Goal: Transaction & Acquisition: Download file/media

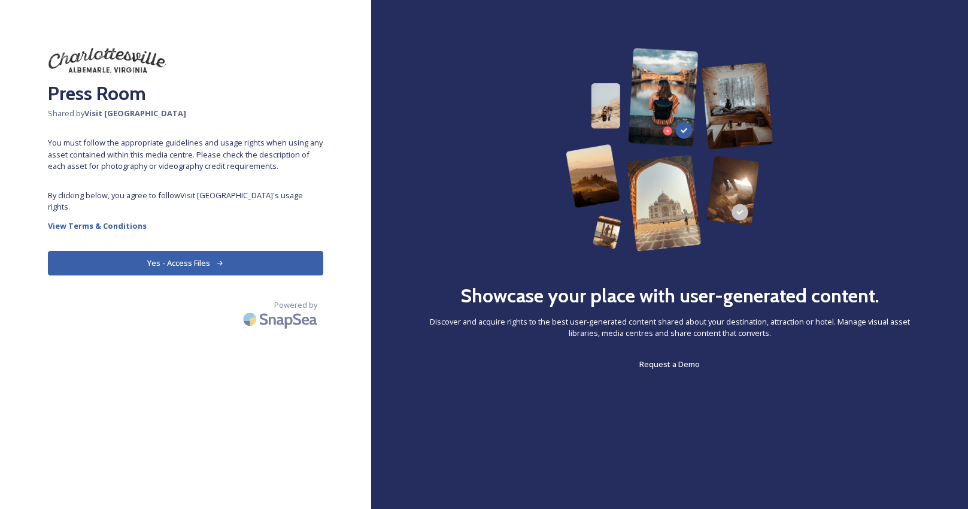
click at [248, 262] on button "Yes - Access Files" at bounding box center [185, 263] width 275 height 25
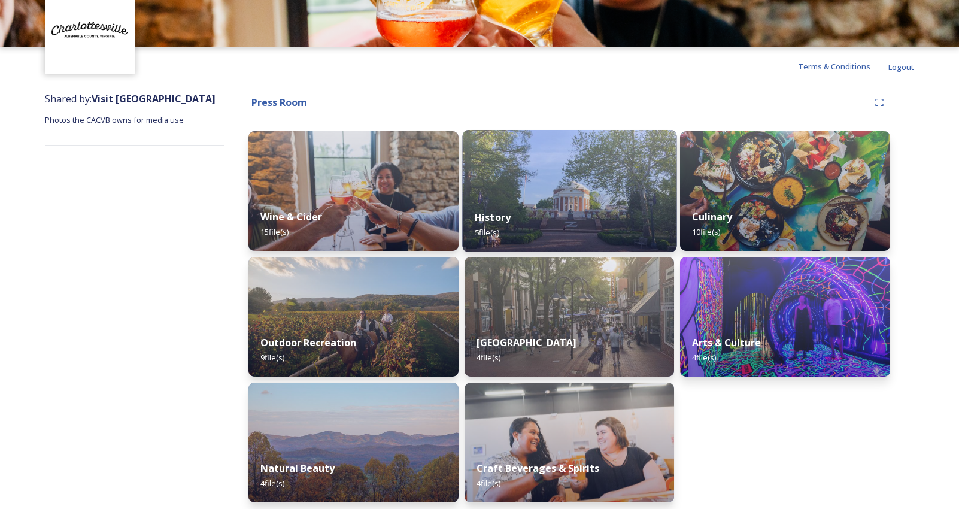
scroll to position [64, 0]
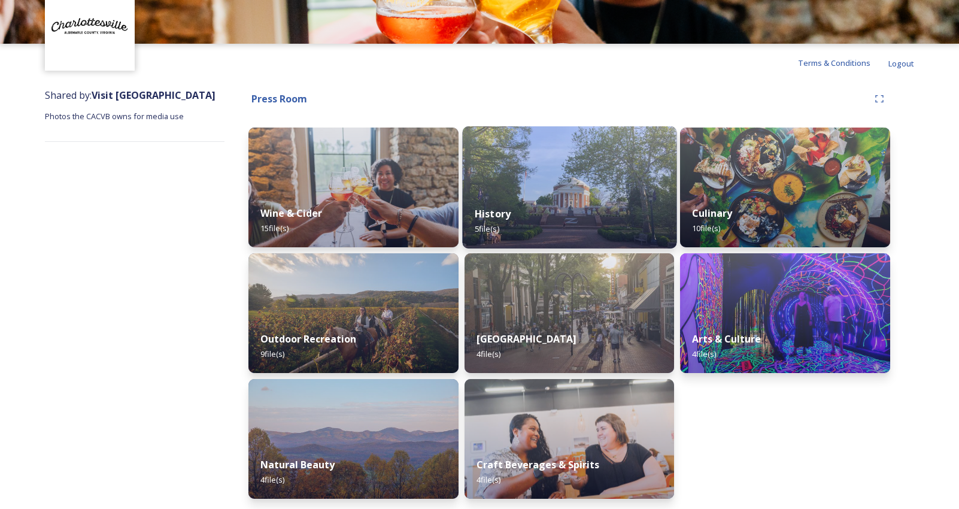
click at [590, 202] on div "History 5 file(s)" at bounding box center [569, 221] width 214 height 54
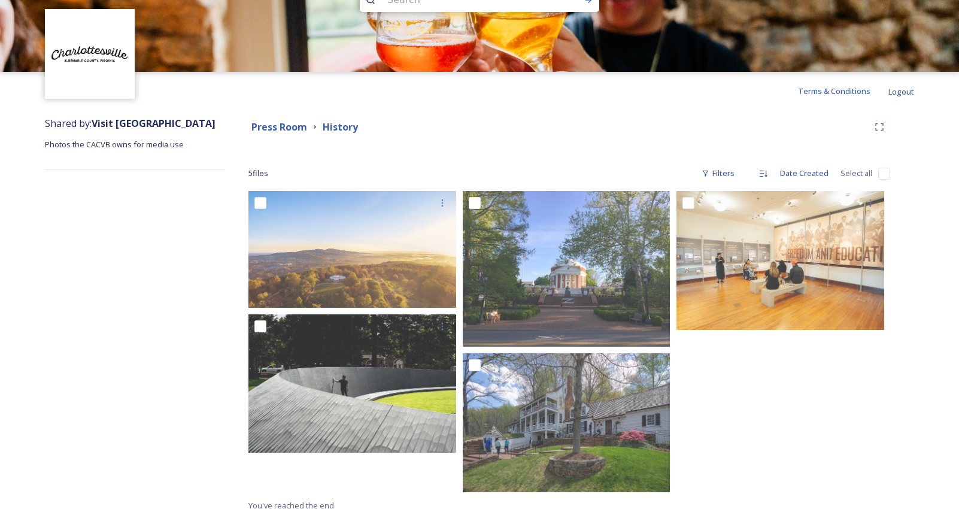
scroll to position [45, 0]
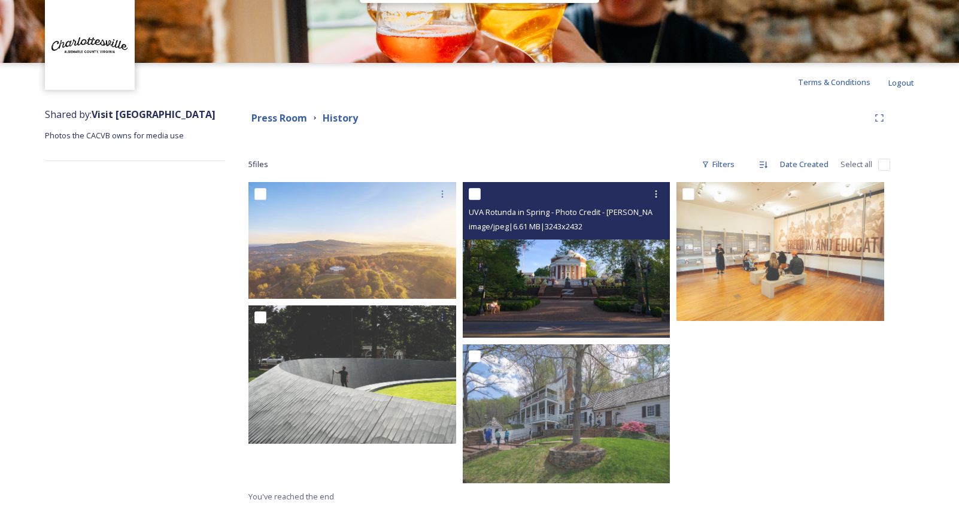
click at [477, 192] on input "checkbox" at bounding box center [475, 194] width 12 height 12
checkbox input "true"
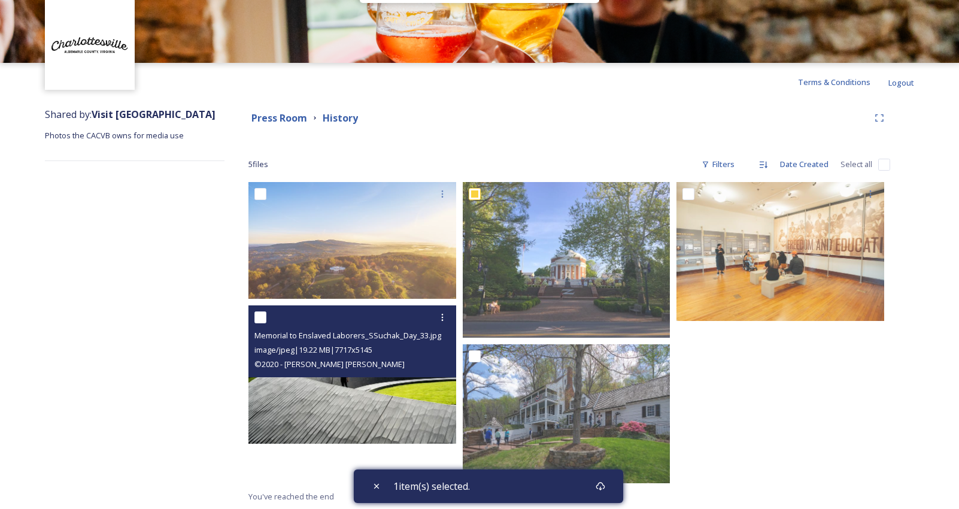
click at [259, 319] on input "checkbox" at bounding box center [260, 317] width 12 height 12
checkbox input "true"
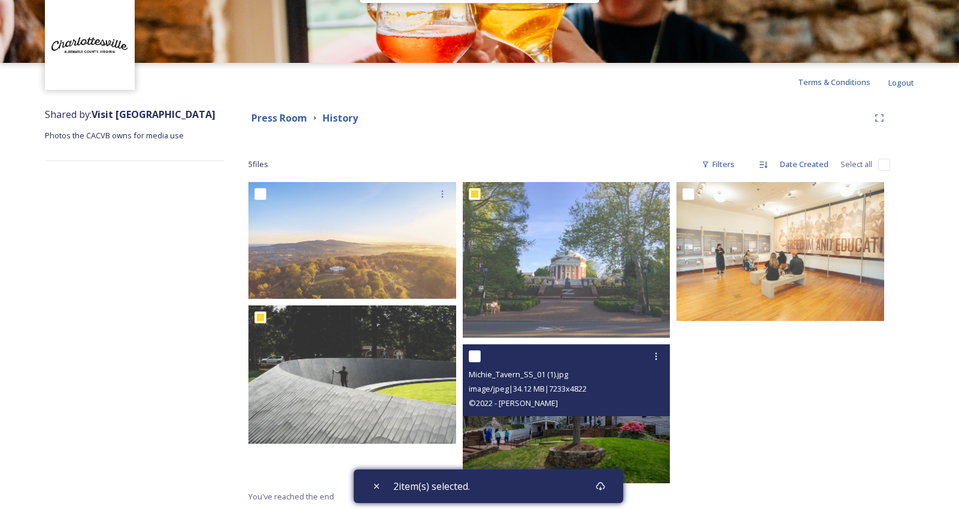
click at [472, 357] on input "checkbox" at bounding box center [475, 356] width 12 height 12
checkbox input "true"
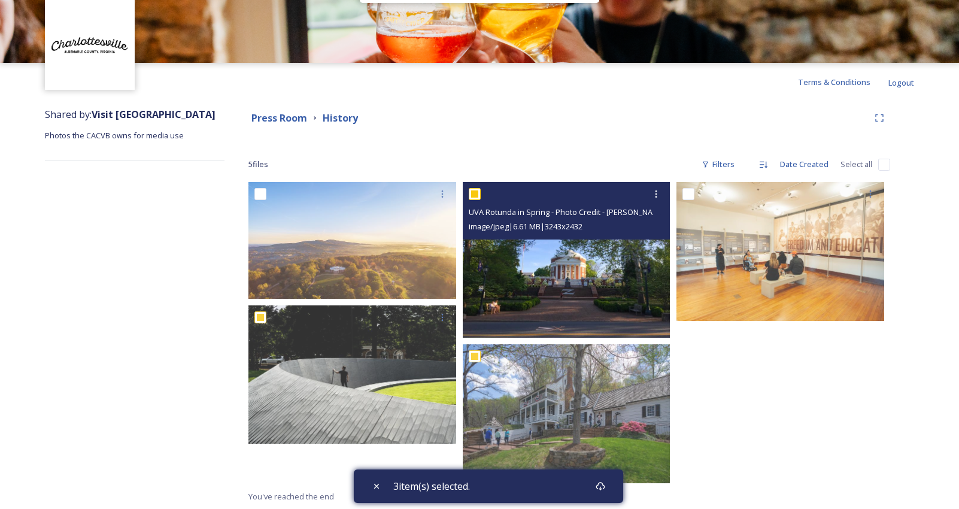
click at [566, 276] on img at bounding box center [567, 260] width 208 height 156
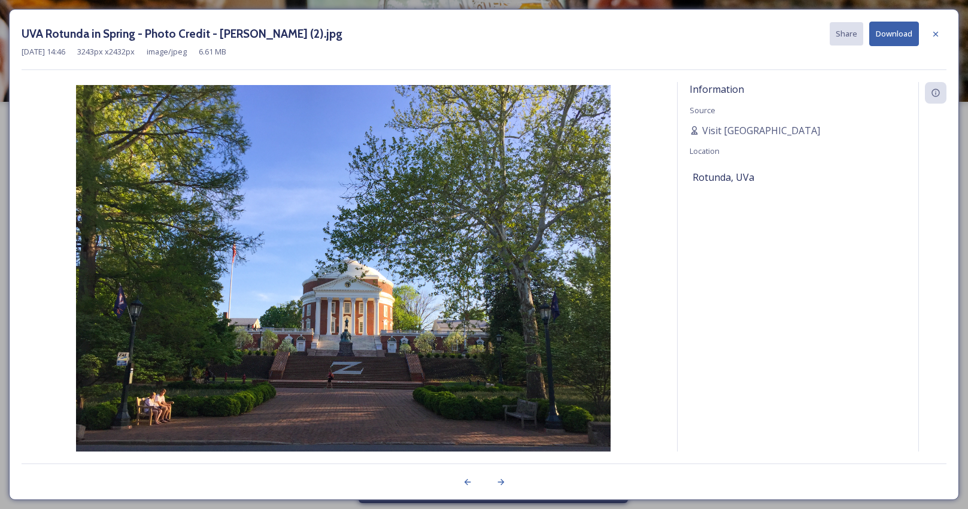
click at [890, 33] on button "Download" at bounding box center [894, 34] width 50 height 25
click at [905, 262] on div "Information Source [PERSON_NAME] Location [GEOGRAPHIC_DATA], [GEOGRAPHIC_DATA]" at bounding box center [798, 282] width 241 height 401
click at [936, 29] on icon at bounding box center [936, 34] width 10 height 10
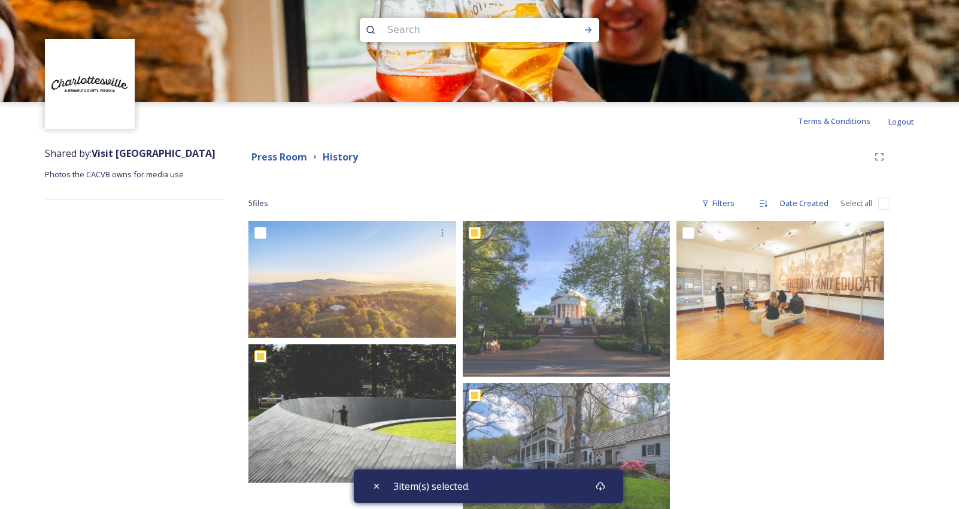
click at [199, 327] on div "Shared by: Visit [GEOGRAPHIC_DATA] Photos the CACVB owns for media use" at bounding box center [135, 344] width 180 height 408
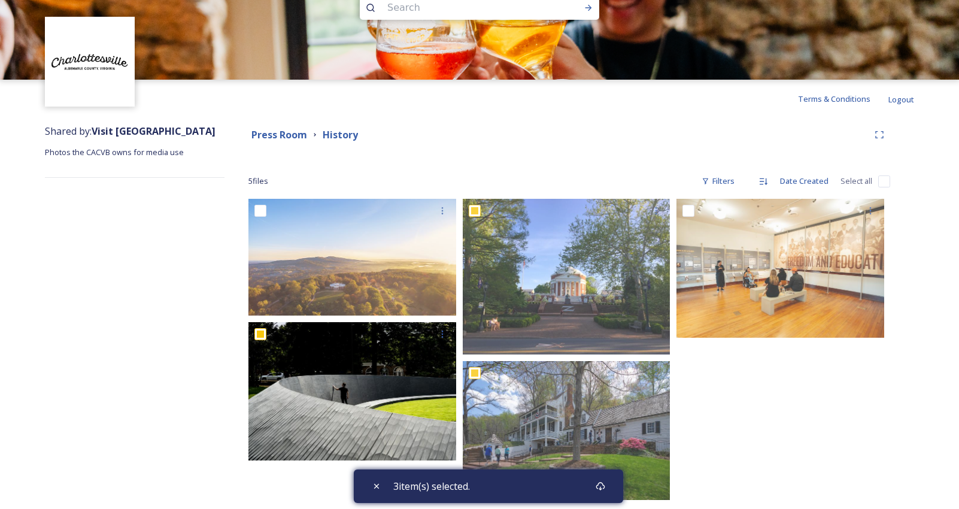
scroll to position [29, 0]
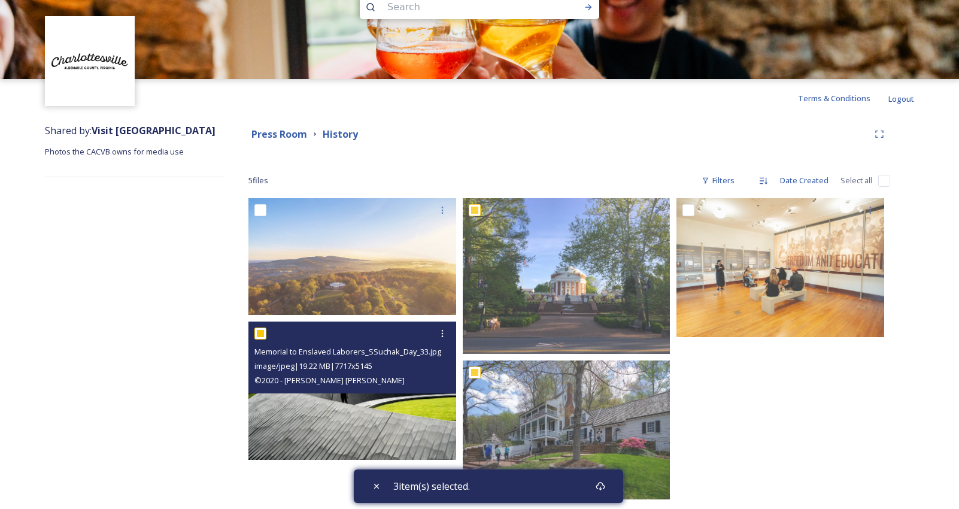
click at [299, 429] on img at bounding box center [352, 391] width 208 height 138
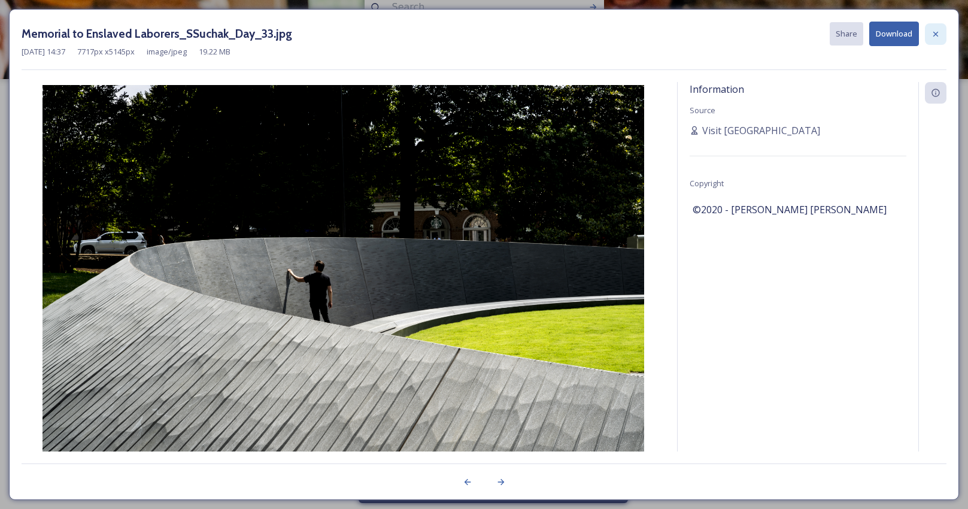
click at [930, 34] on div at bounding box center [936, 34] width 22 height 22
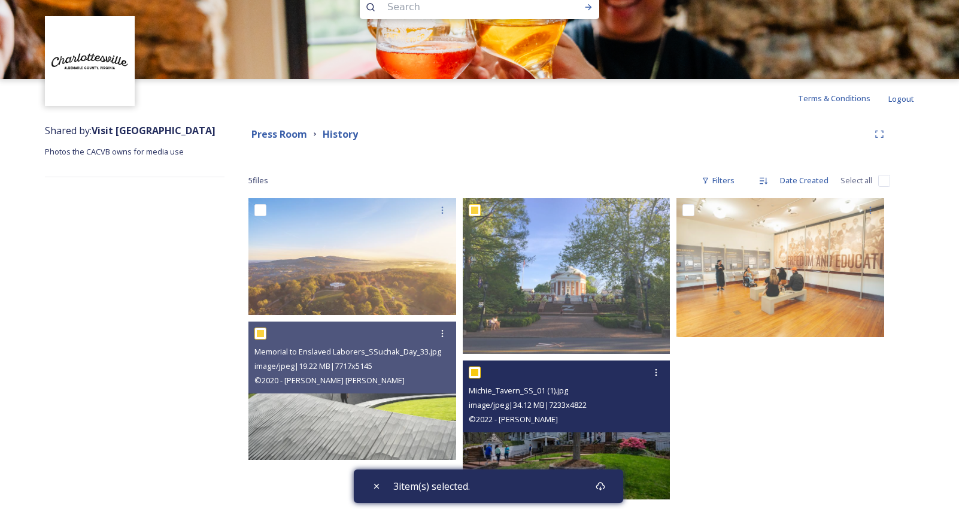
click at [568, 447] on img at bounding box center [567, 429] width 208 height 138
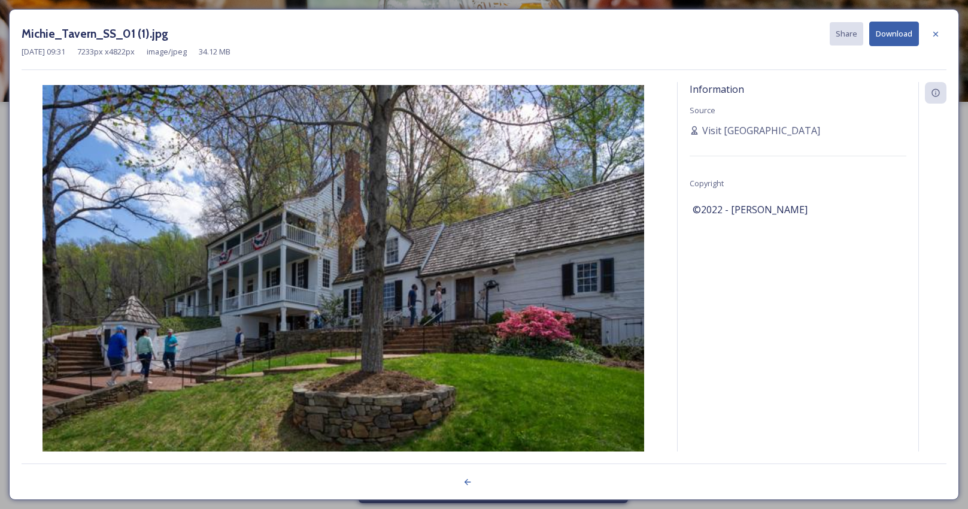
click at [881, 27] on button "Download" at bounding box center [894, 34] width 50 height 25
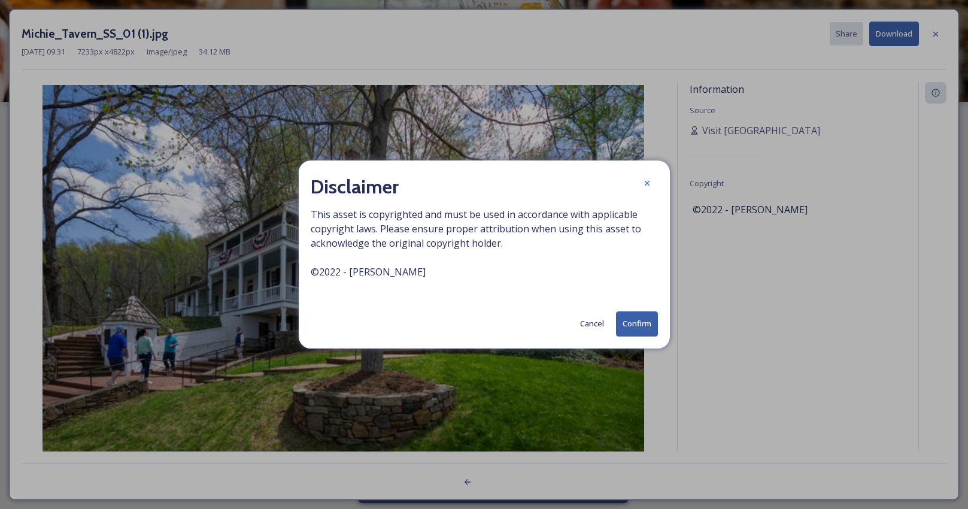
click at [623, 327] on button "Confirm" at bounding box center [637, 323] width 42 height 25
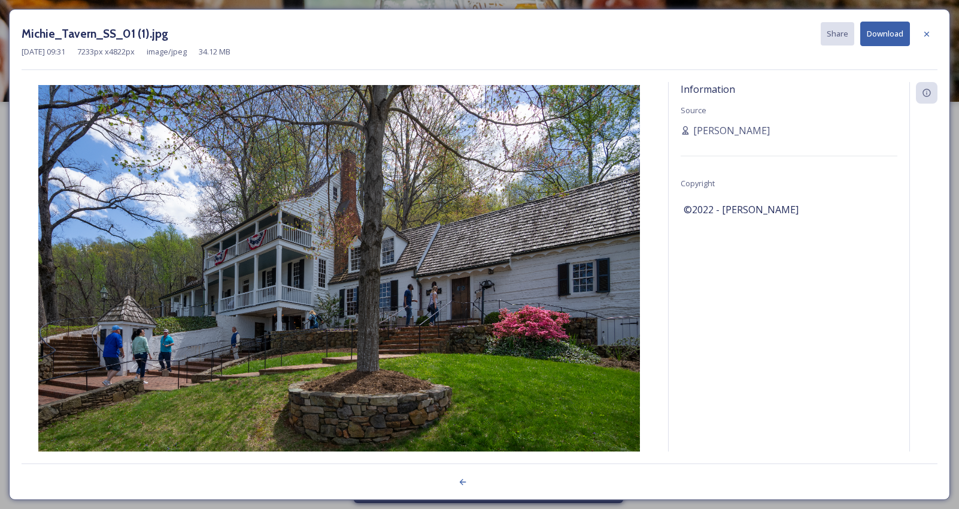
click at [872, 38] on button "Download" at bounding box center [885, 34] width 50 height 25
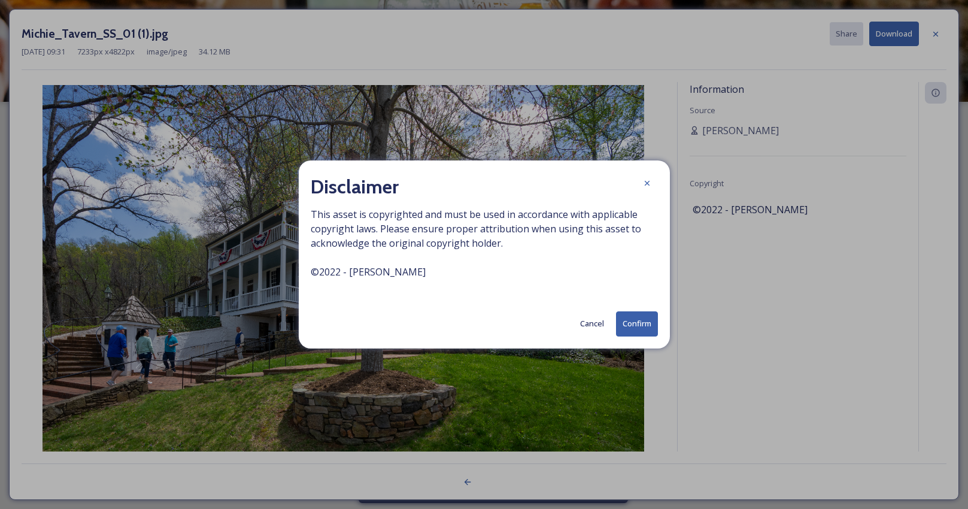
click at [592, 334] on button "Cancel" at bounding box center [592, 323] width 36 height 23
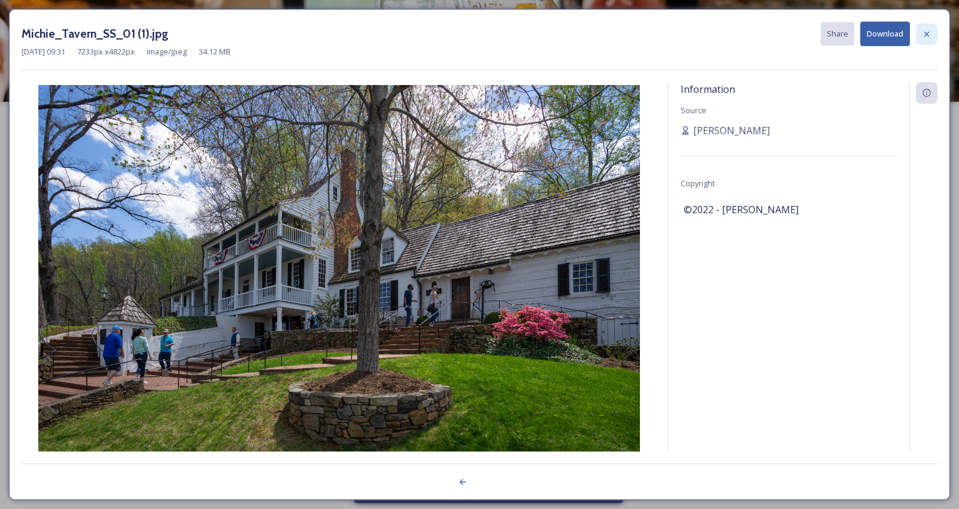
click at [929, 33] on icon at bounding box center [927, 34] width 10 height 10
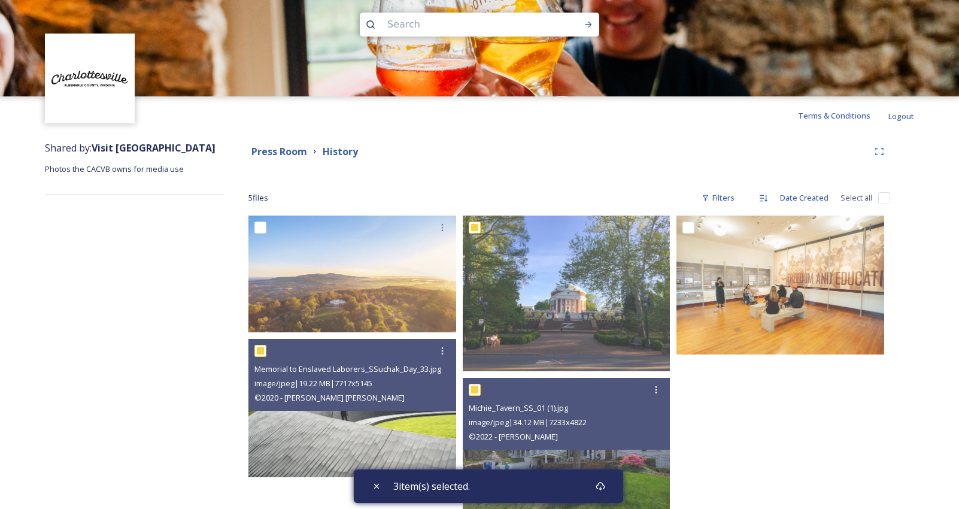
scroll to position [13, 0]
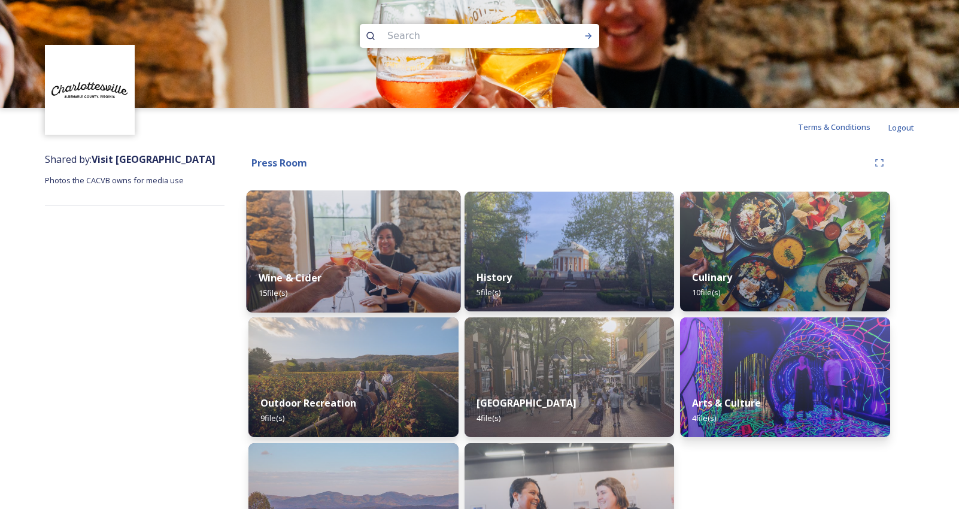
click at [378, 232] on img at bounding box center [353, 251] width 214 height 122
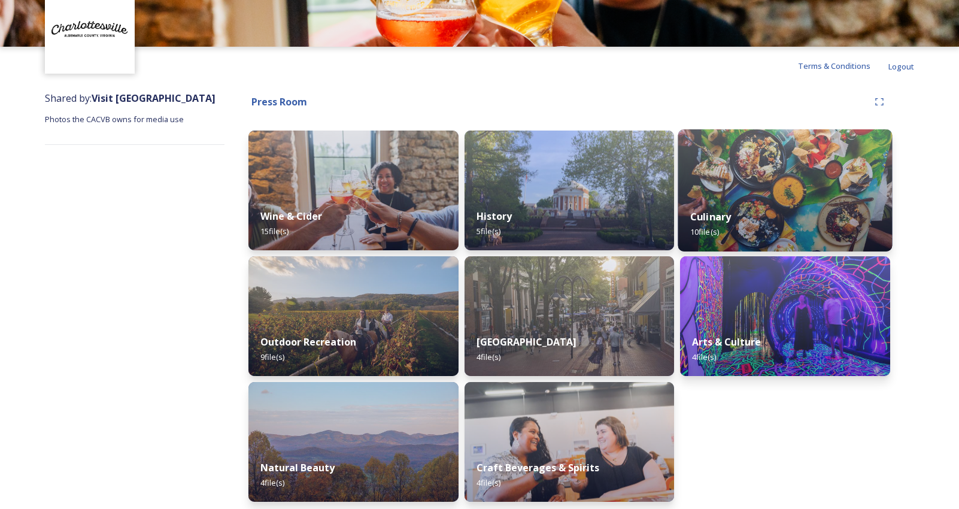
scroll to position [66, 0]
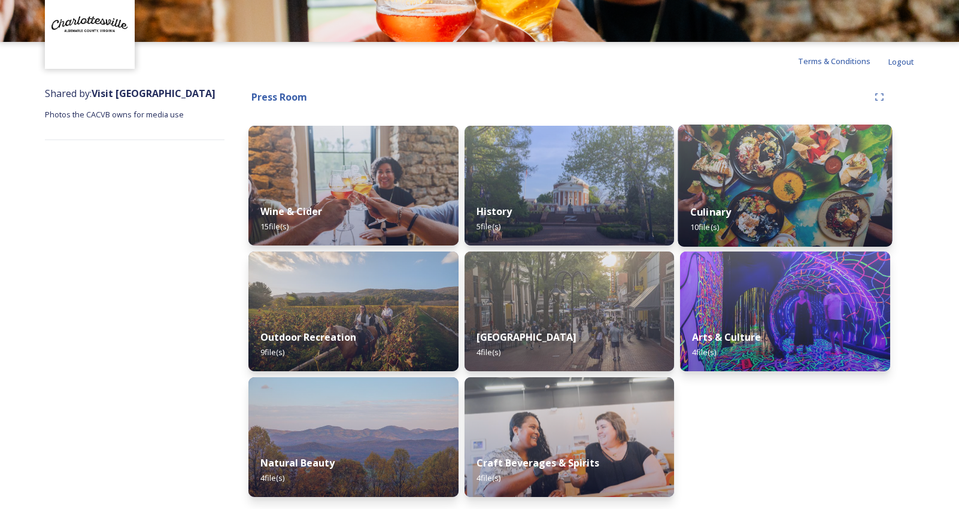
click at [783, 153] on img at bounding box center [785, 186] width 214 height 122
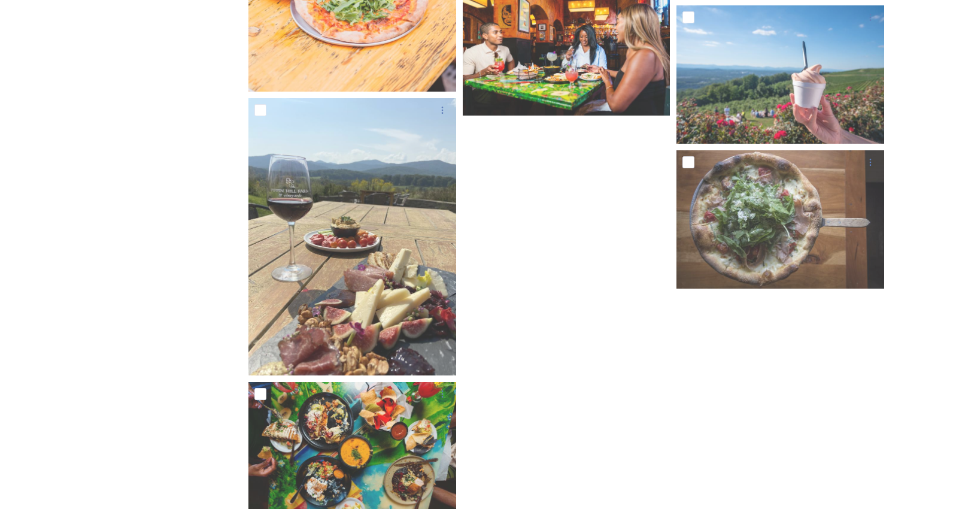
scroll to position [541, 0]
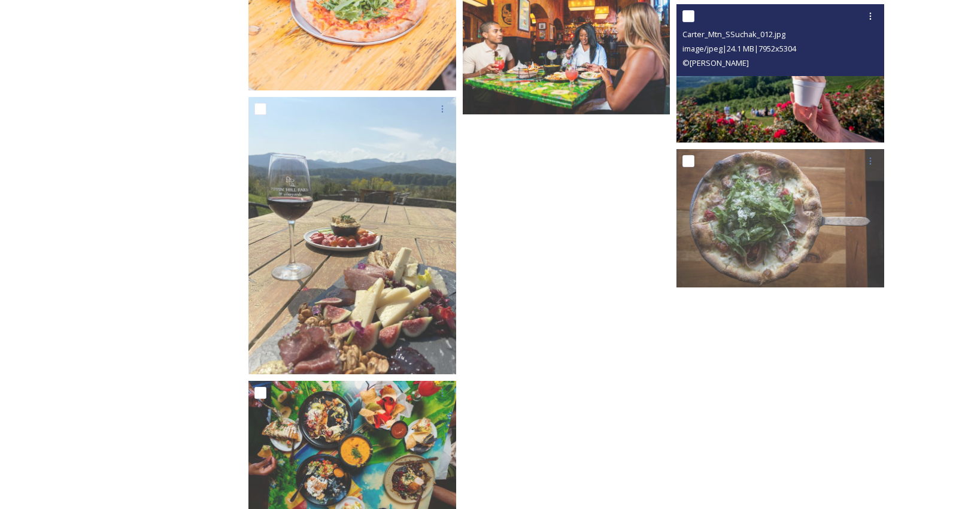
click at [694, 18] on input "checkbox" at bounding box center [689, 16] width 12 height 12
checkbox input "true"
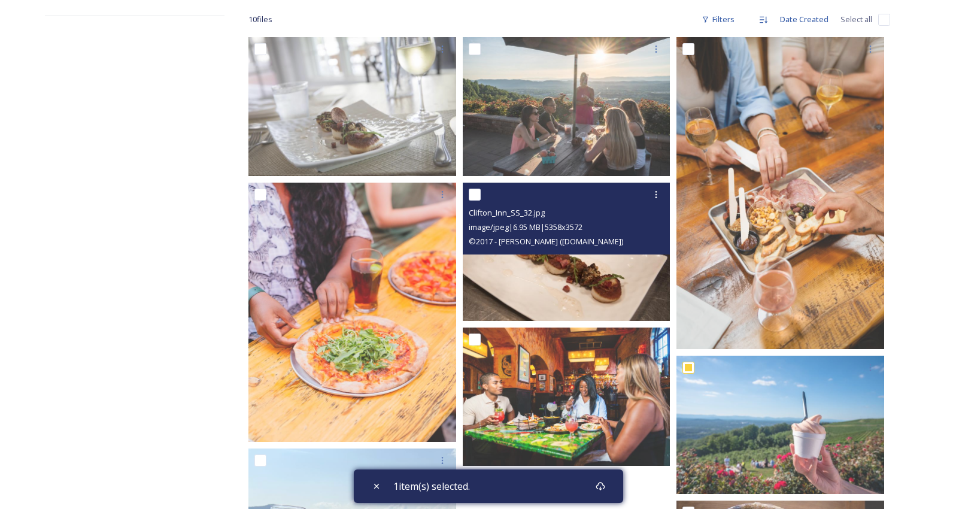
scroll to position [432, 0]
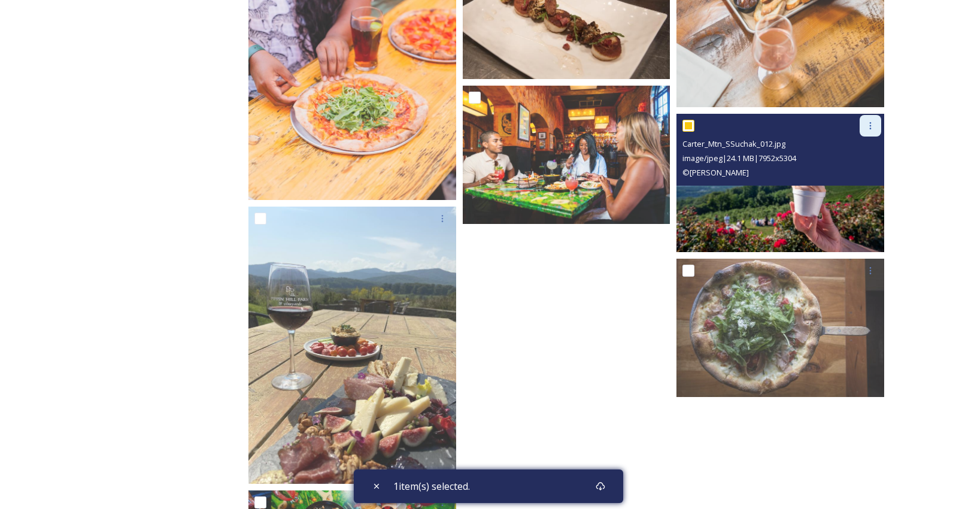
click at [868, 127] on icon at bounding box center [871, 126] width 10 height 10
click at [863, 175] on span "Download" at bounding box center [856, 174] width 37 height 11
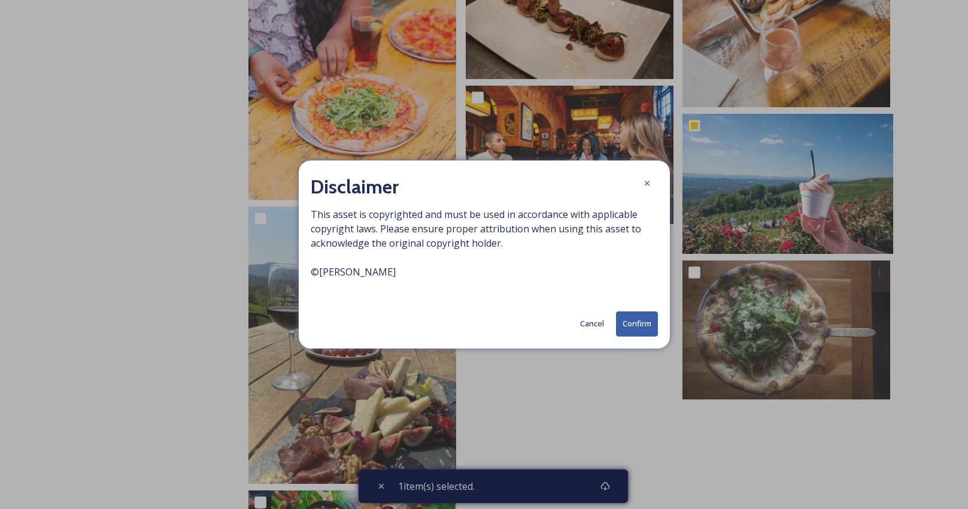
click at [623, 323] on button "Confirm" at bounding box center [637, 323] width 42 height 25
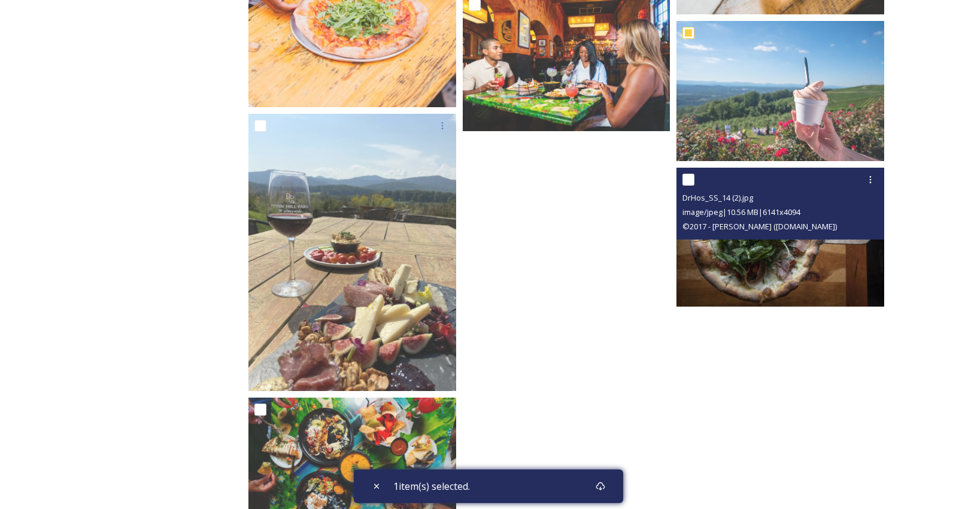
scroll to position [578, 0]
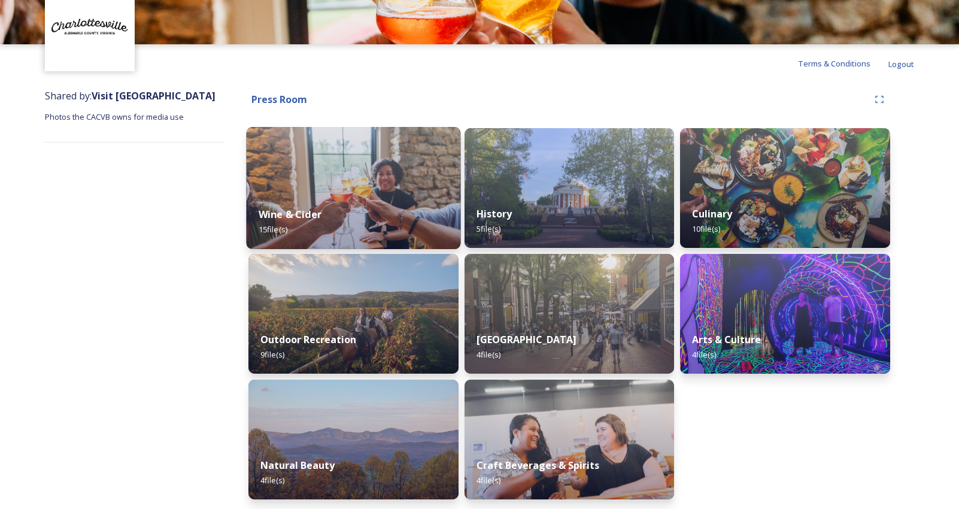
scroll to position [66, 0]
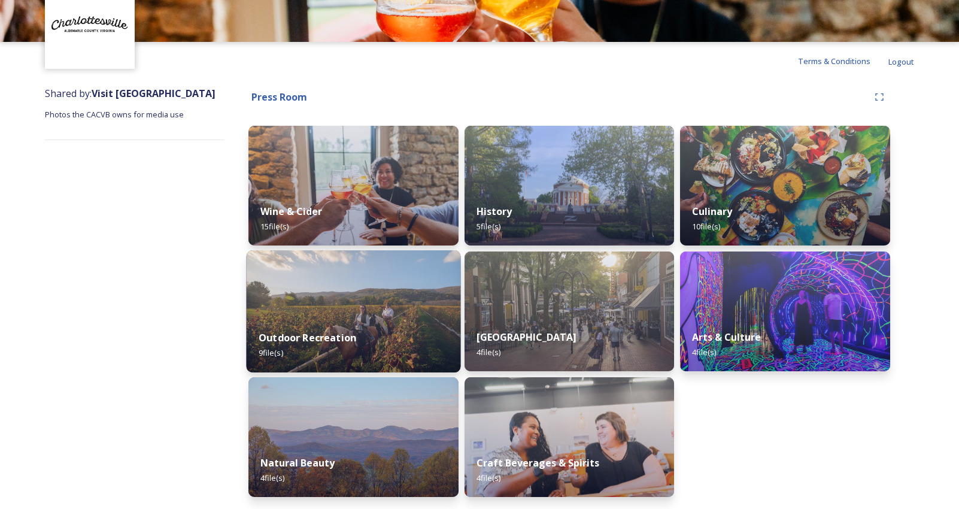
click at [403, 285] on img at bounding box center [353, 311] width 214 height 122
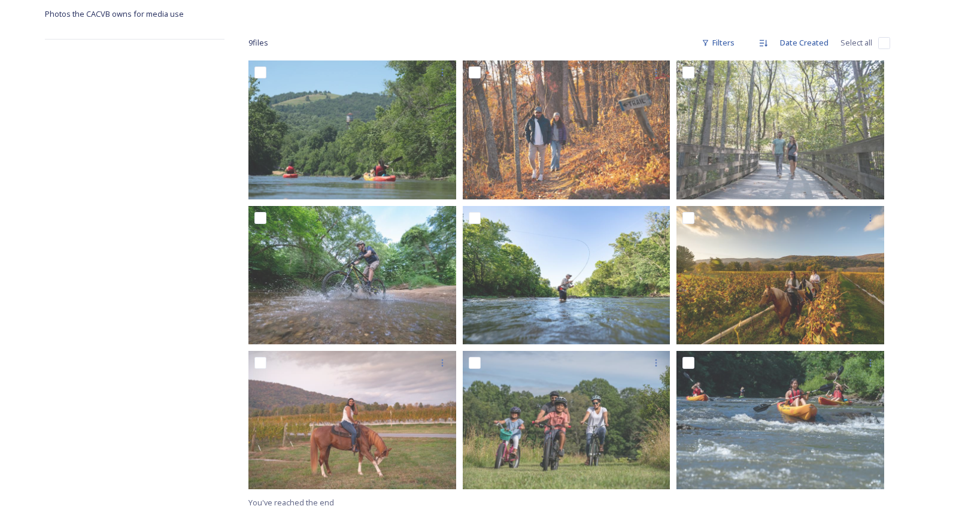
scroll to position [173, 0]
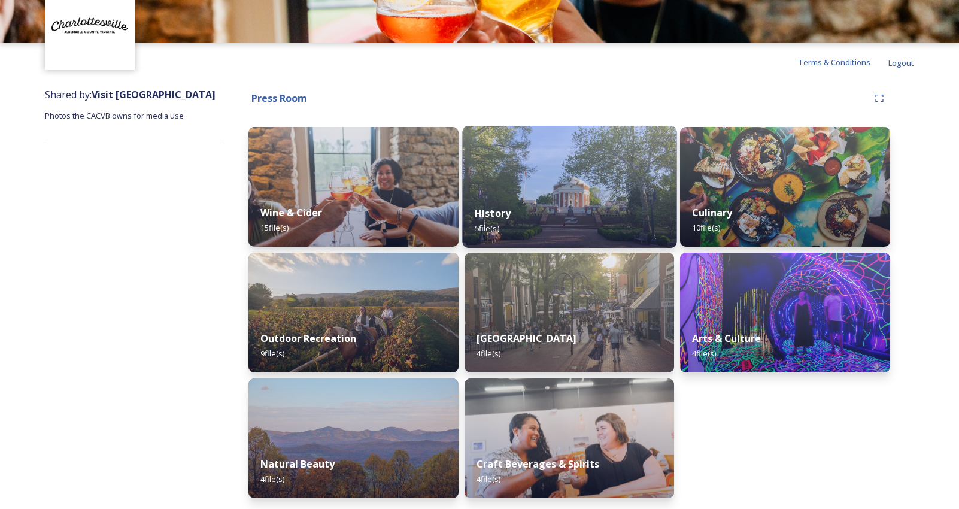
scroll to position [66, 0]
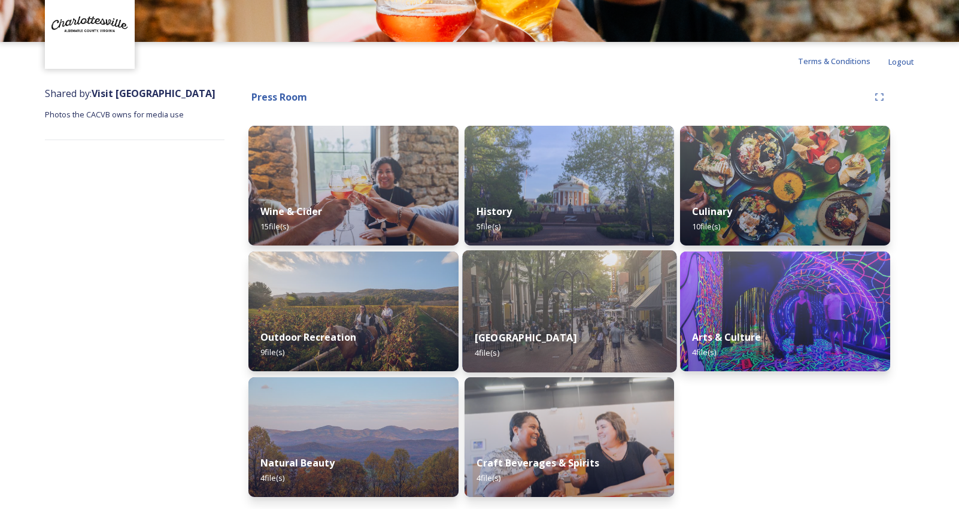
click at [622, 329] on div "Downtown Mall 4 file(s)" at bounding box center [569, 345] width 214 height 54
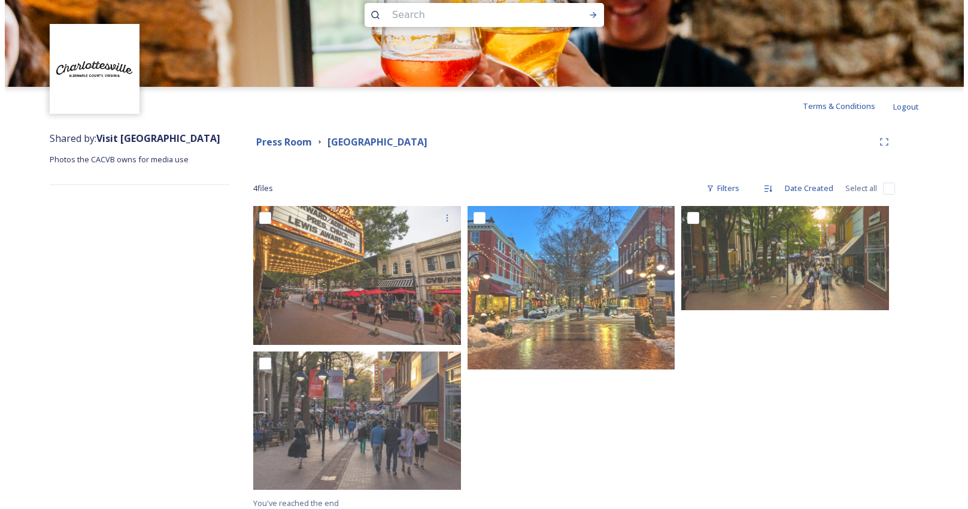
scroll to position [28, 0]
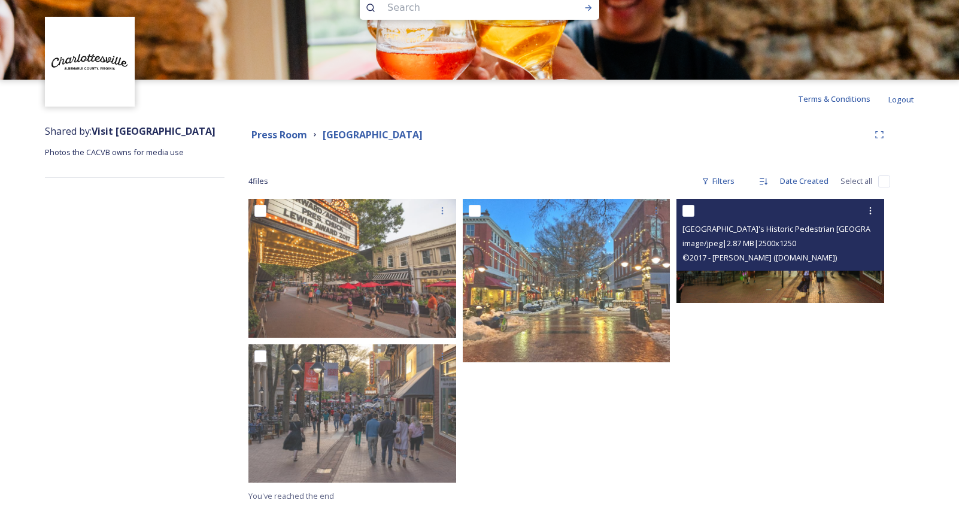
click at [689, 209] on input "checkbox" at bounding box center [689, 211] width 12 height 12
checkbox input "true"
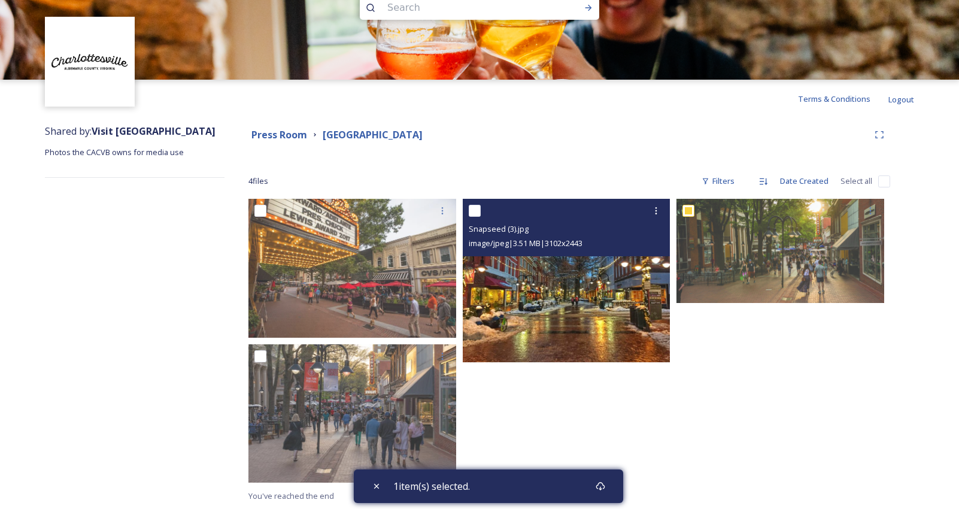
click at [478, 210] on input "checkbox" at bounding box center [475, 211] width 12 height 12
checkbox input "true"
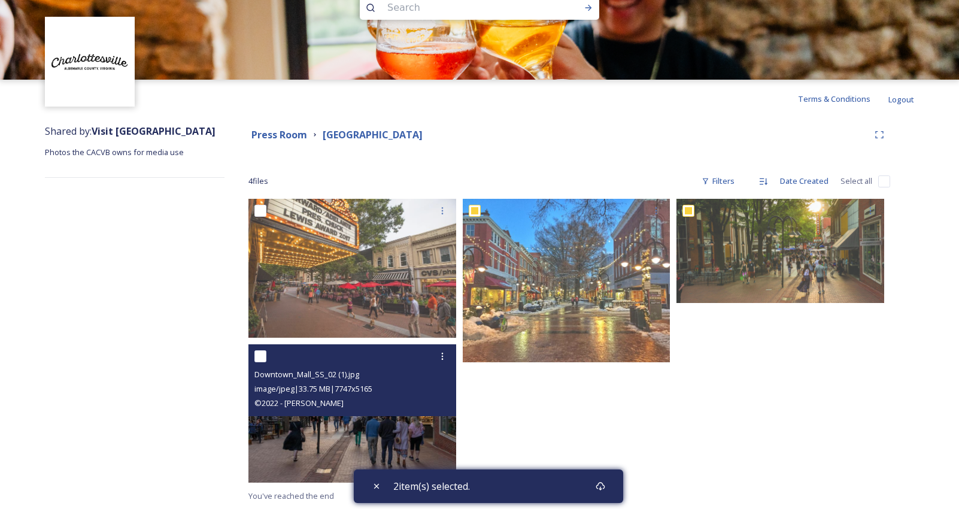
click at [260, 359] on input "checkbox" at bounding box center [260, 356] width 12 height 12
checkbox input "true"
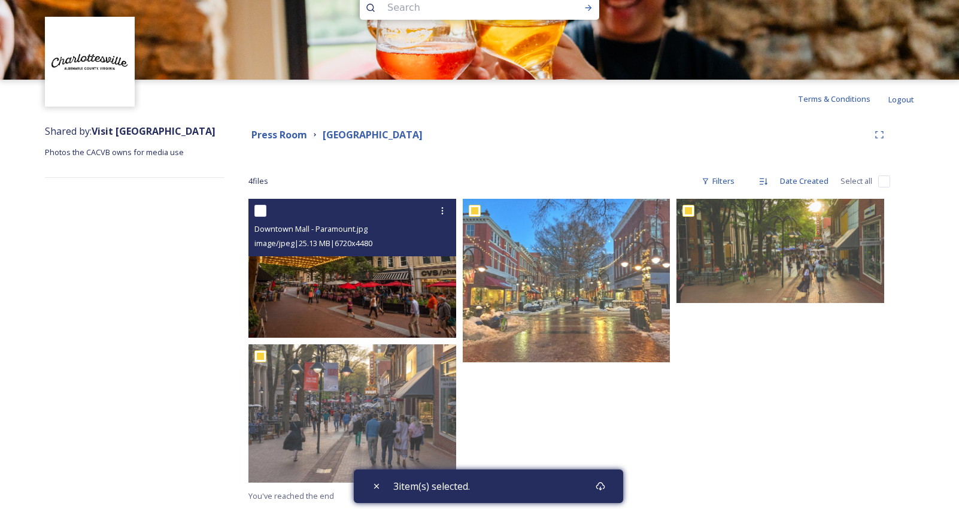
click at [258, 212] on input "checkbox" at bounding box center [260, 211] width 12 height 12
checkbox input "true"
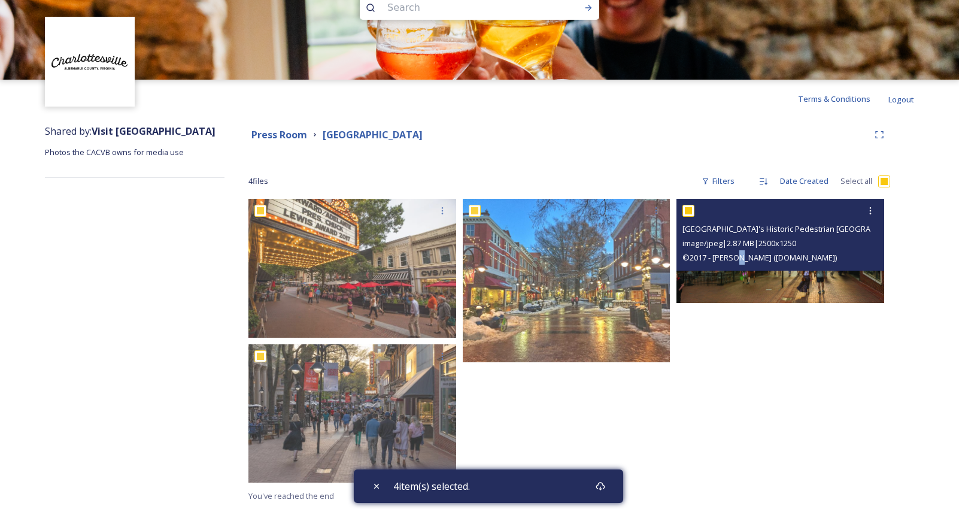
click at [733, 283] on img at bounding box center [781, 251] width 208 height 104
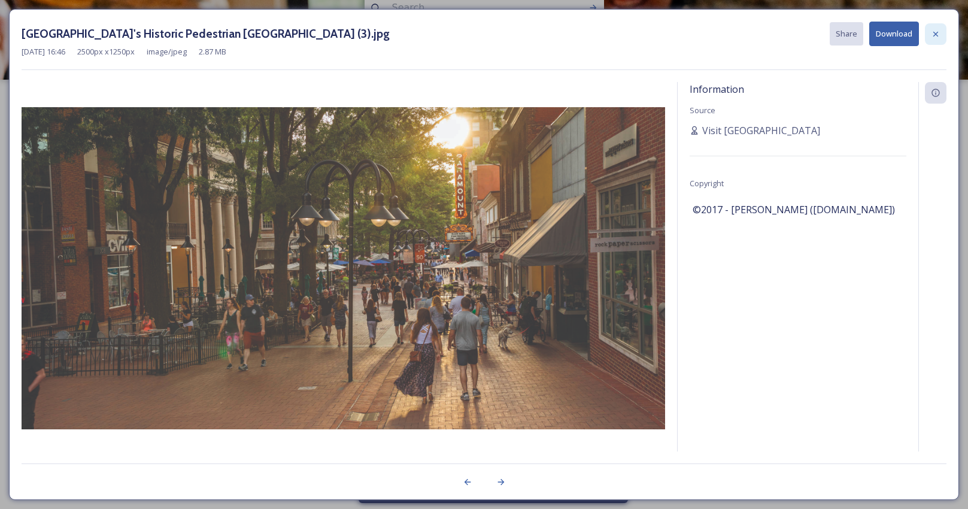
click at [942, 29] on div at bounding box center [936, 34] width 22 height 22
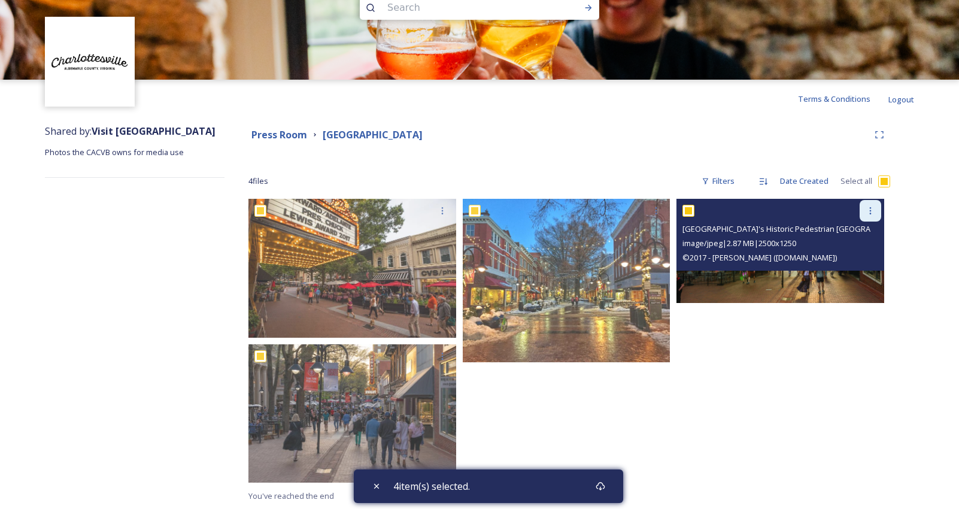
click at [871, 208] on icon at bounding box center [871, 210] width 2 height 7
click at [859, 259] on span "Download" at bounding box center [856, 259] width 37 height 11
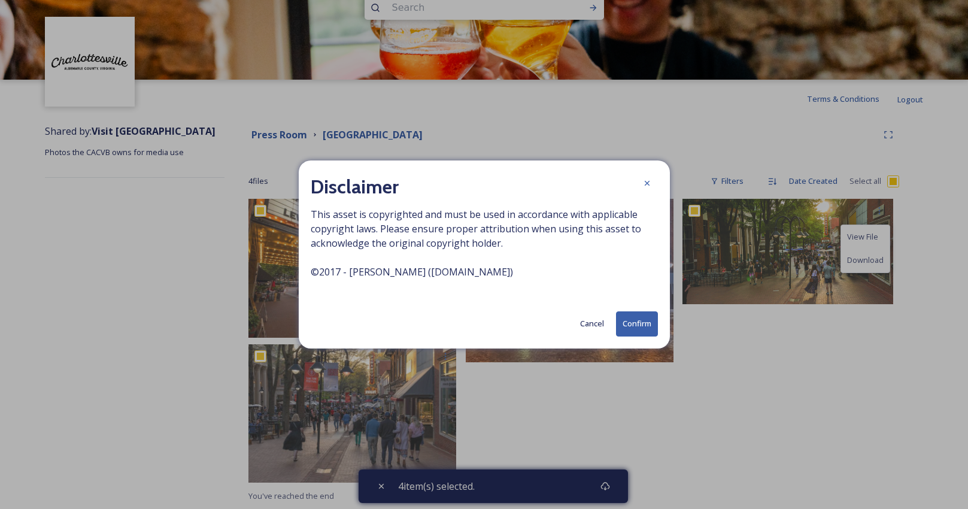
click at [630, 326] on button "Confirm" at bounding box center [637, 323] width 42 height 25
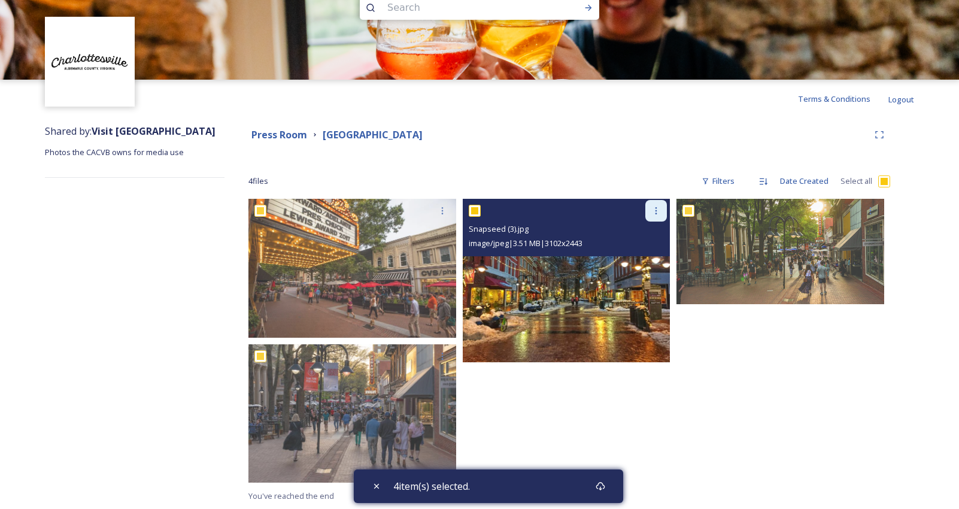
click at [664, 206] on div at bounding box center [656, 211] width 22 height 22
click at [642, 260] on span "Download" at bounding box center [642, 259] width 37 height 11
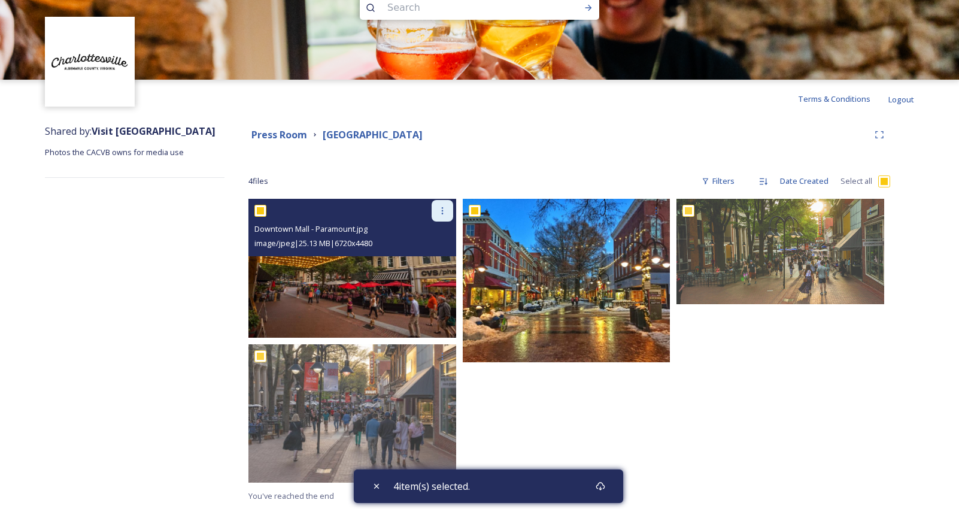
click at [443, 207] on icon at bounding box center [443, 211] width 10 height 10
click at [440, 268] on div "Download" at bounding box center [428, 259] width 48 height 23
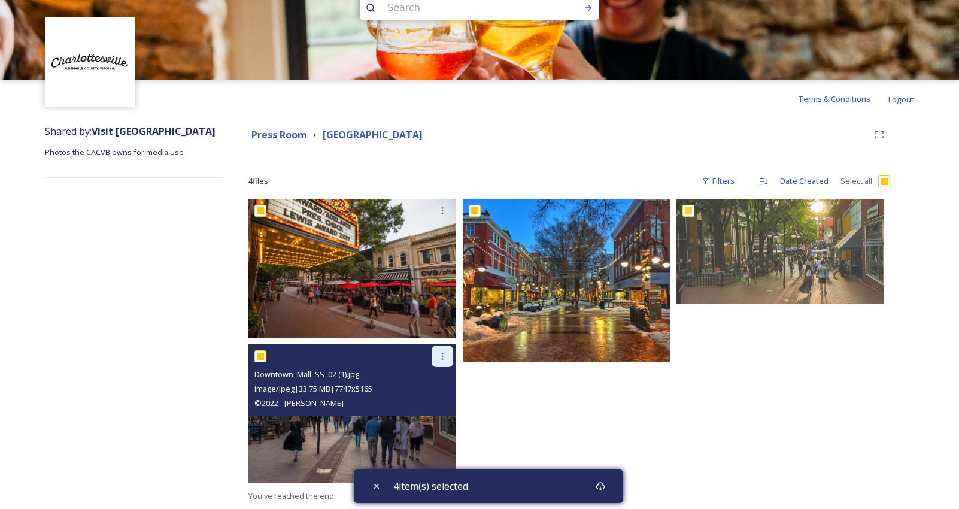
click at [440, 359] on icon at bounding box center [443, 356] width 10 height 10
click at [433, 409] on span "Download" at bounding box center [428, 405] width 37 height 11
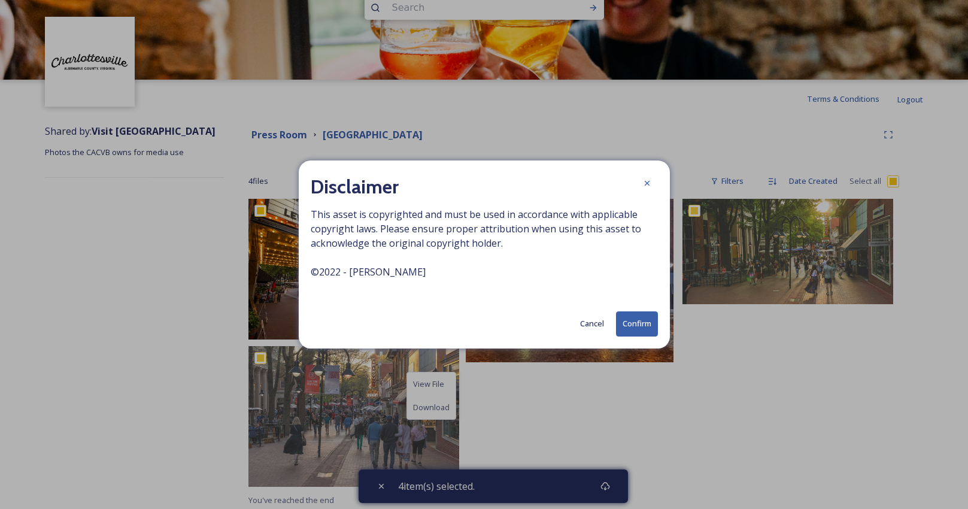
click at [635, 319] on button "Confirm" at bounding box center [637, 323] width 42 height 25
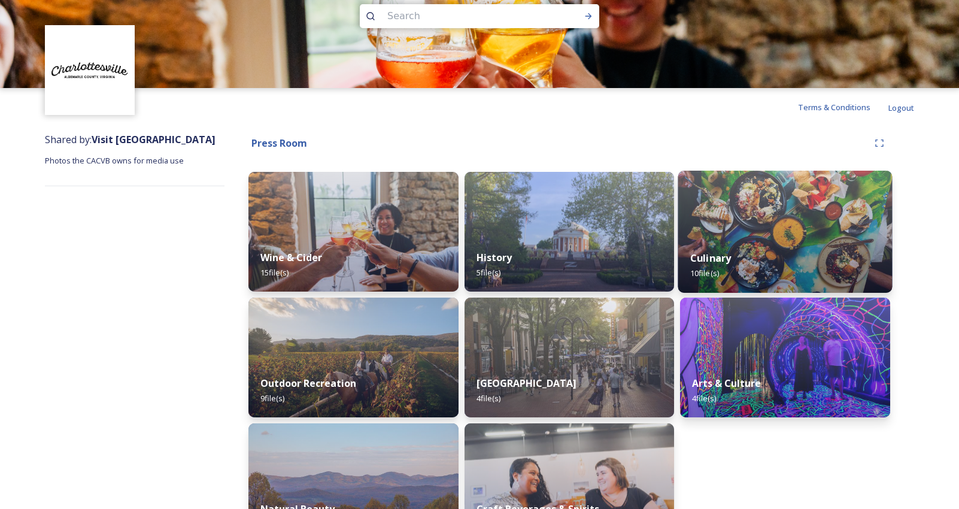
scroll to position [66, 0]
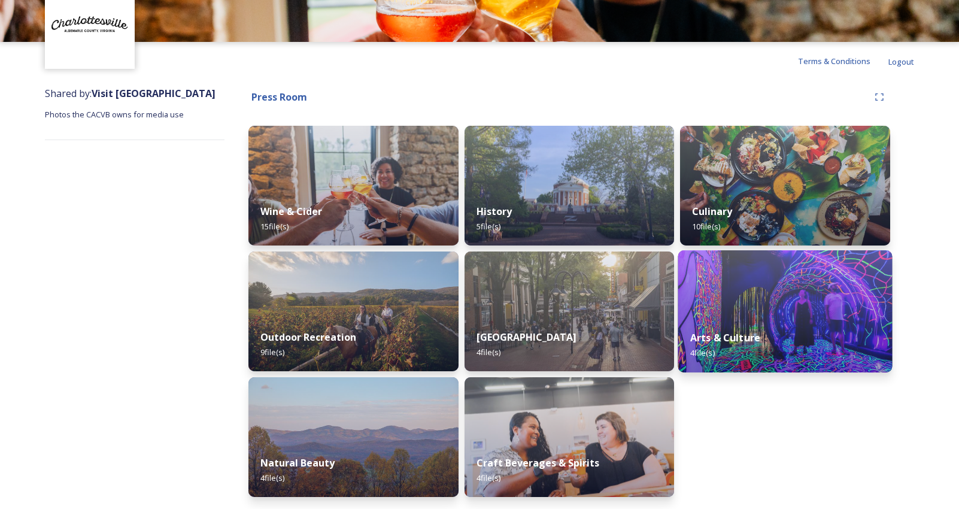
click at [798, 287] on img at bounding box center [785, 311] width 214 height 122
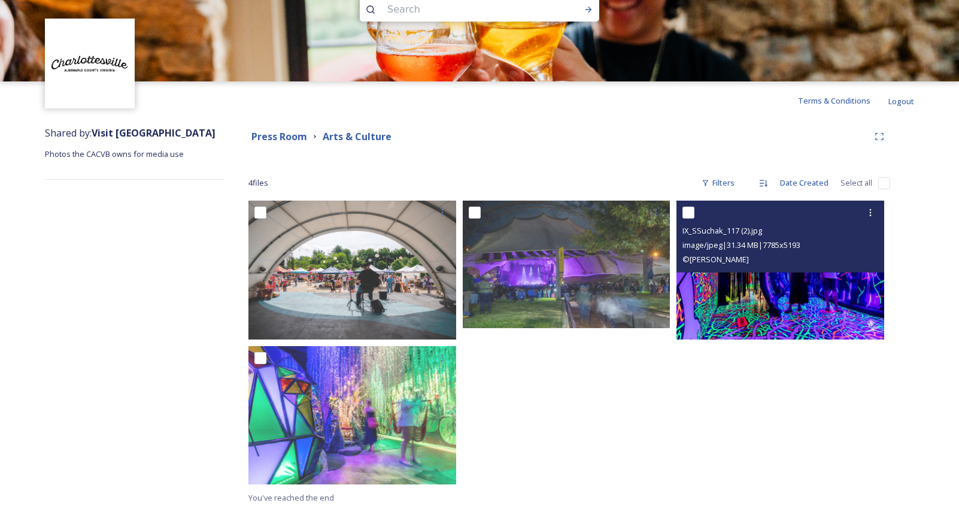
scroll to position [28, 0]
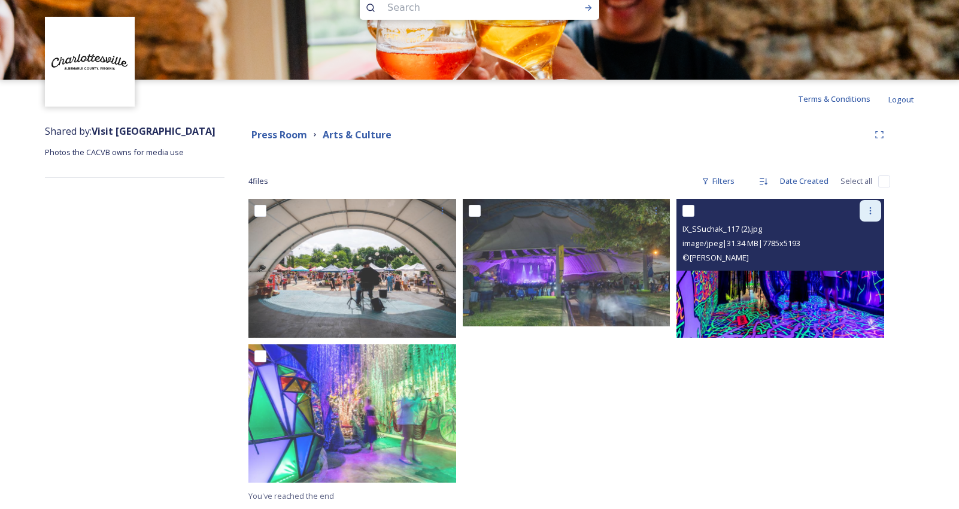
click at [874, 211] on icon at bounding box center [871, 211] width 10 height 10
click at [865, 266] on div "Download" at bounding box center [856, 259] width 48 height 23
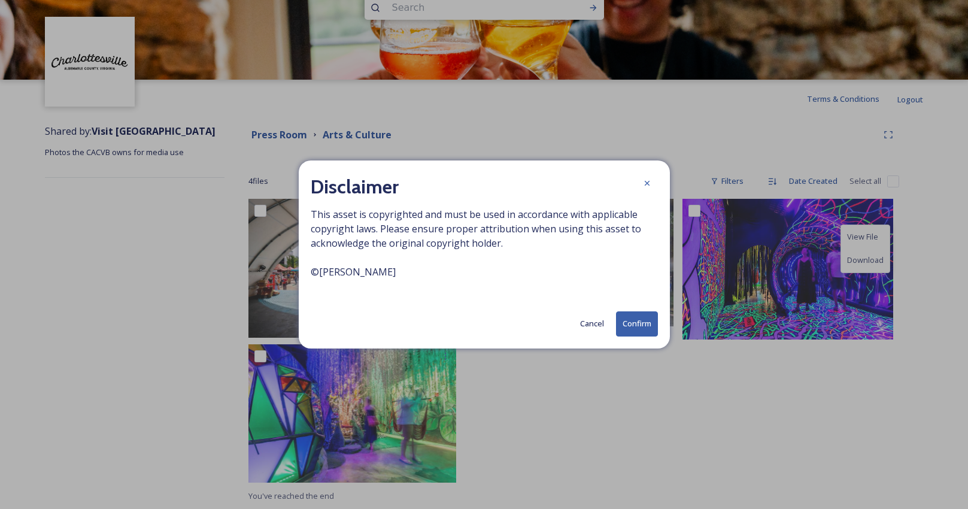
click at [639, 333] on button "Confirm" at bounding box center [637, 323] width 42 height 25
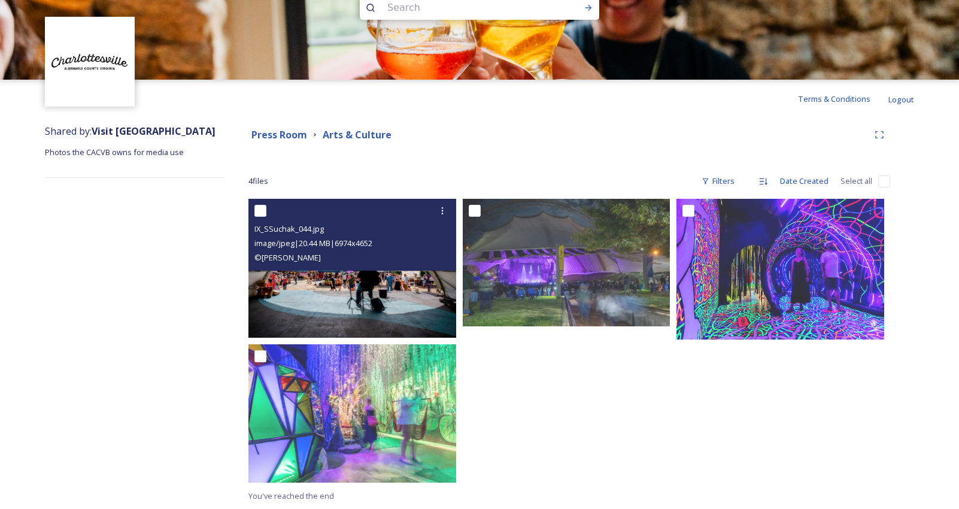
click at [357, 298] on img at bounding box center [352, 268] width 208 height 138
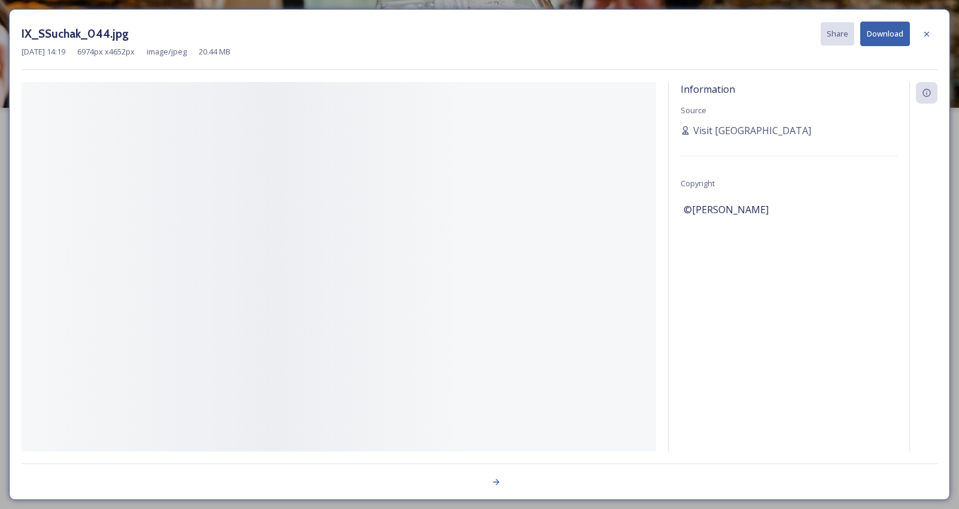
scroll to position [0, 0]
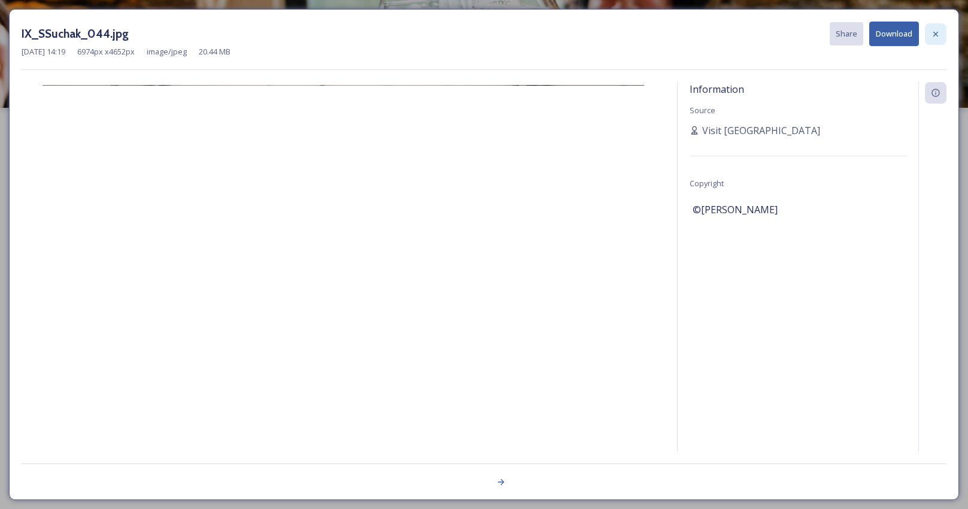
click at [942, 32] on div at bounding box center [936, 34] width 22 height 22
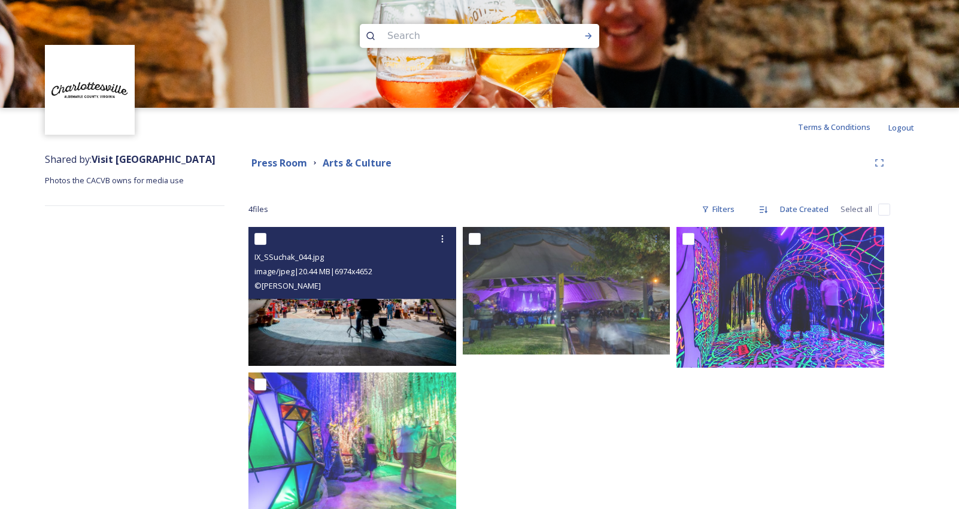
click at [262, 240] on input "checkbox" at bounding box center [260, 239] width 12 height 12
checkbox input "true"
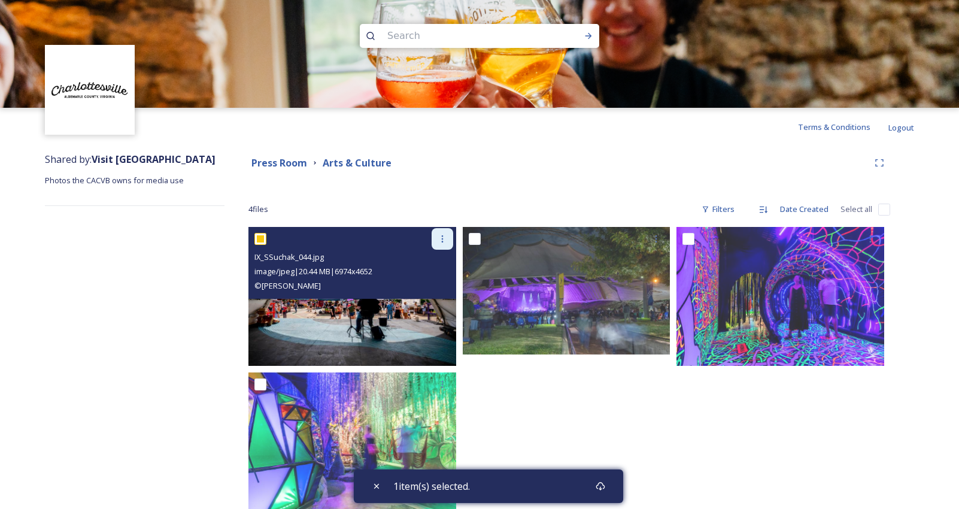
click at [448, 240] on div at bounding box center [443, 239] width 22 height 22
click at [442, 289] on span "Download" at bounding box center [428, 288] width 37 height 11
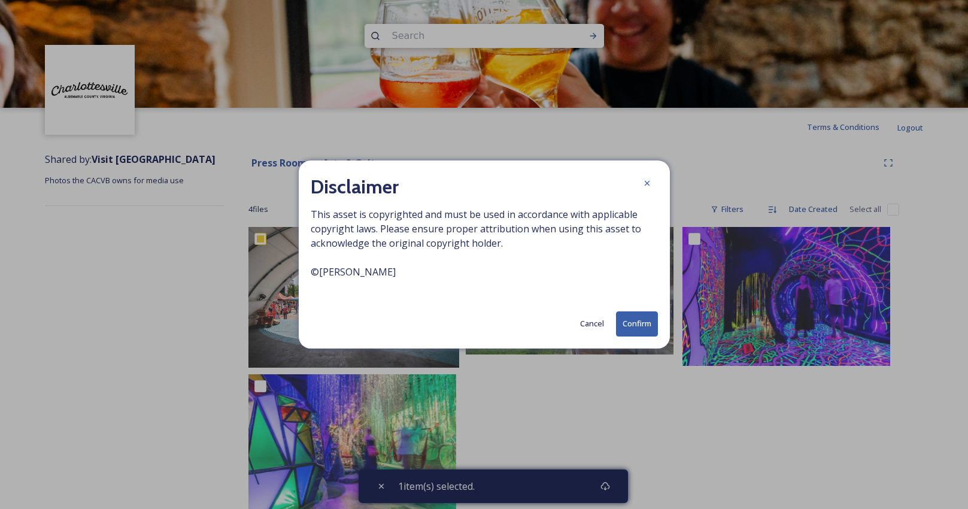
click at [648, 322] on button "Confirm" at bounding box center [637, 323] width 42 height 25
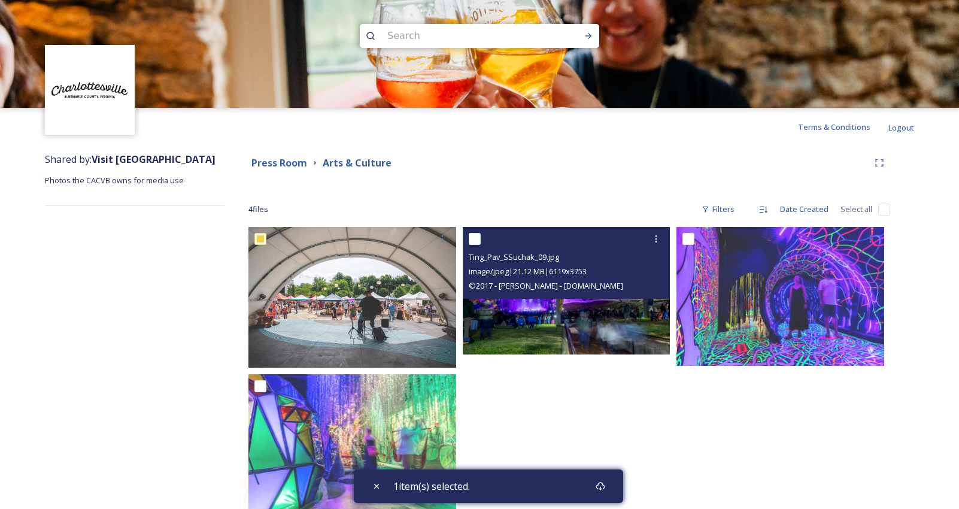
click at [570, 318] on img at bounding box center [567, 291] width 208 height 128
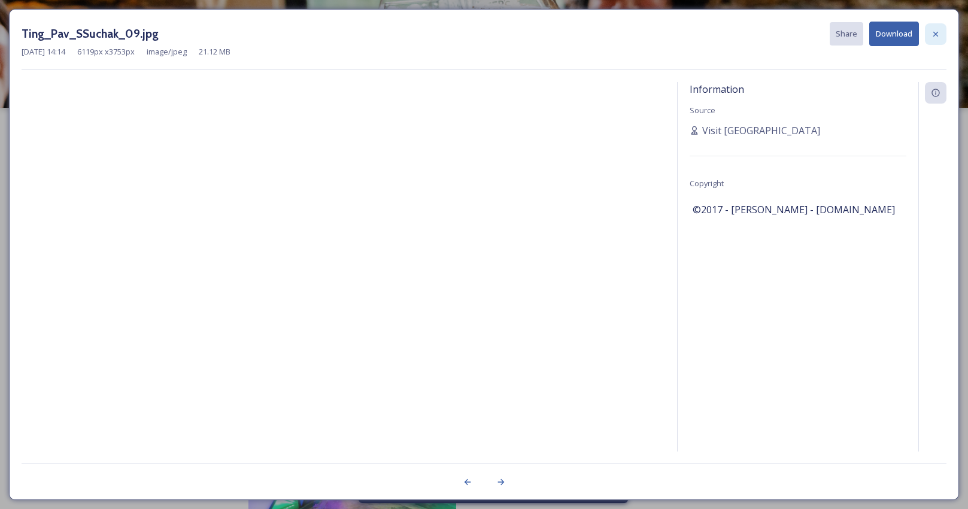
click at [935, 35] on icon at bounding box center [936, 34] width 10 height 10
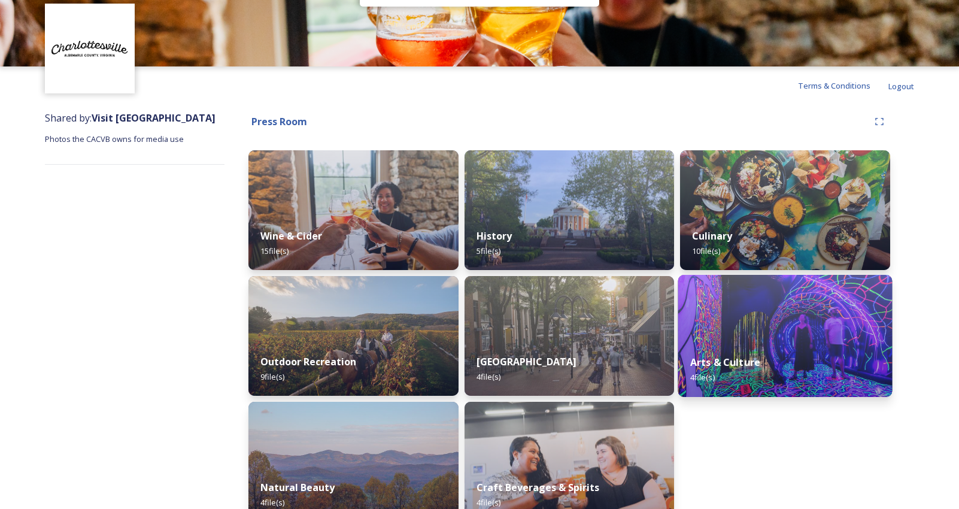
scroll to position [66, 0]
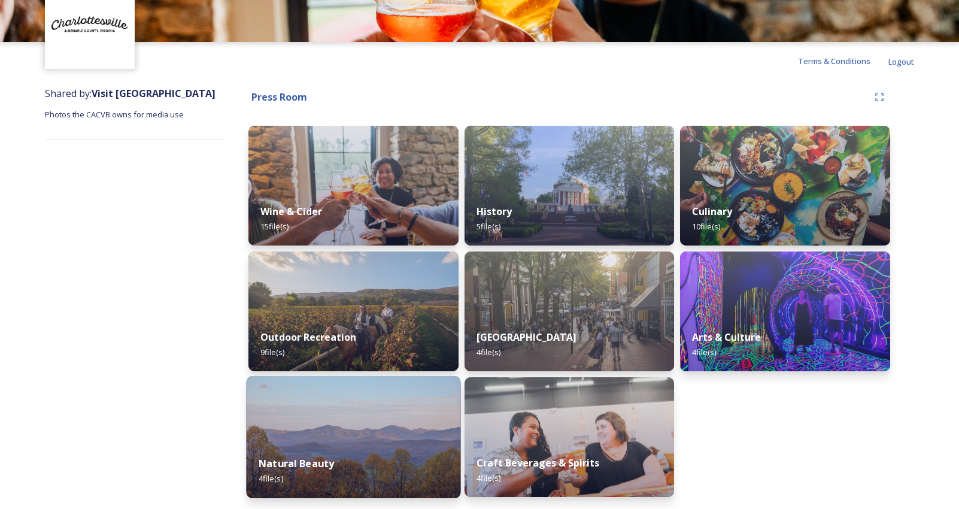
click at [347, 429] on img at bounding box center [353, 437] width 214 height 122
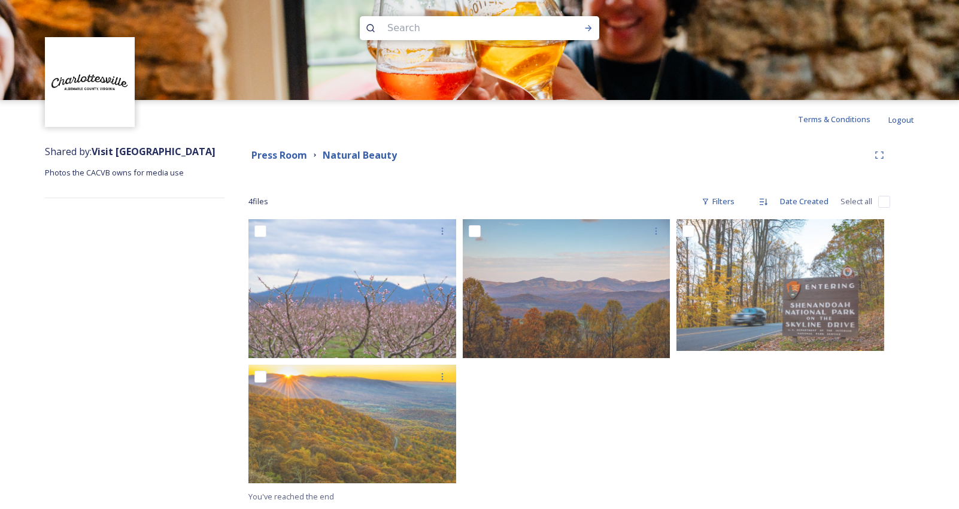
scroll to position [8, 0]
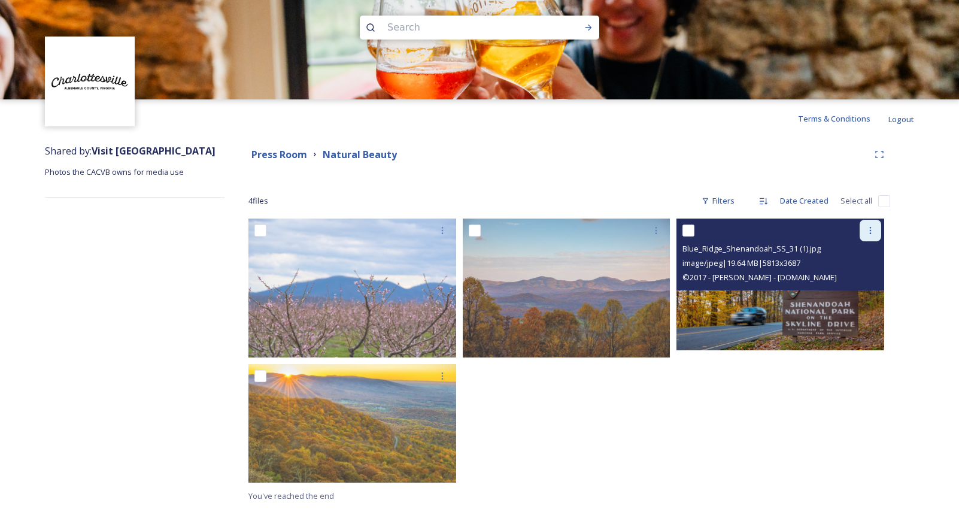
click at [868, 223] on div at bounding box center [871, 231] width 22 height 22
click at [862, 274] on span "Download" at bounding box center [856, 279] width 37 height 11
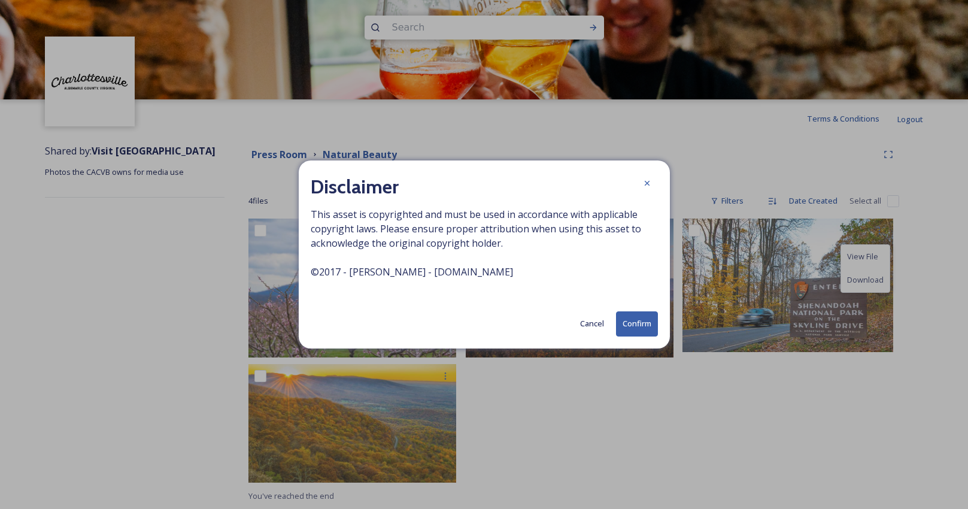
click at [641, 319] on button "Confirm" at bounding box center [637, 323] width 42 height 25
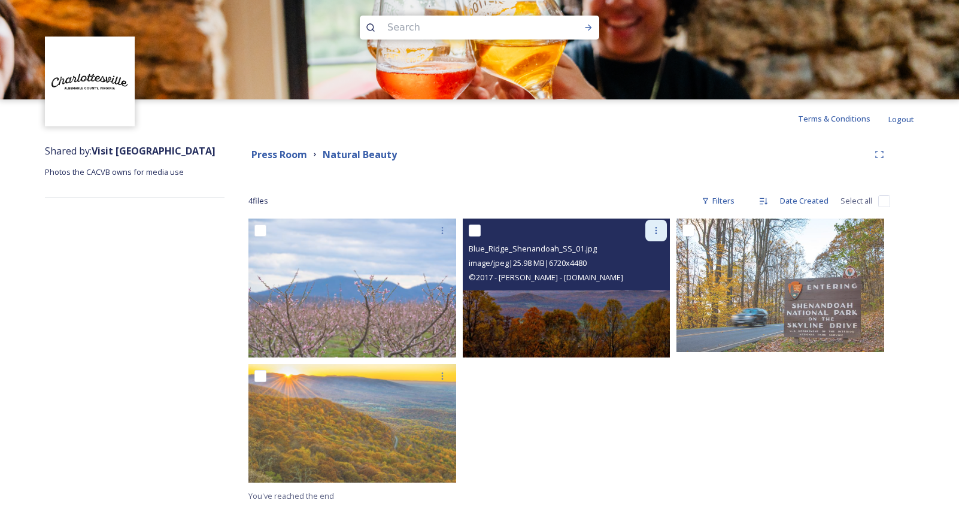
click at [656, 229] on icon at bounding box center [656, 231] width 10 height 10
click at [635, 289] on div "Download" at bounding box center [642, 279] width 48 height 23
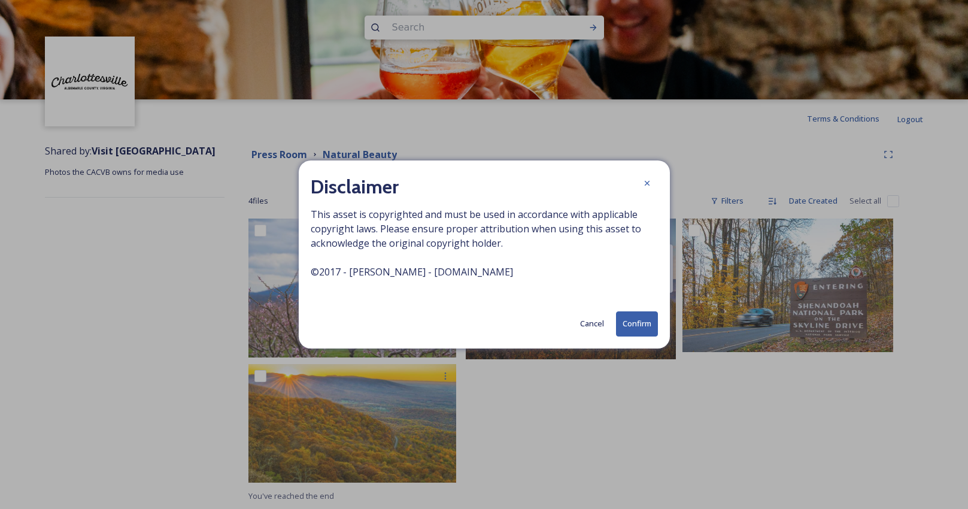
click at [638, 321] on button "Confirm" at bounding box center [637, 323] width 42 height 25
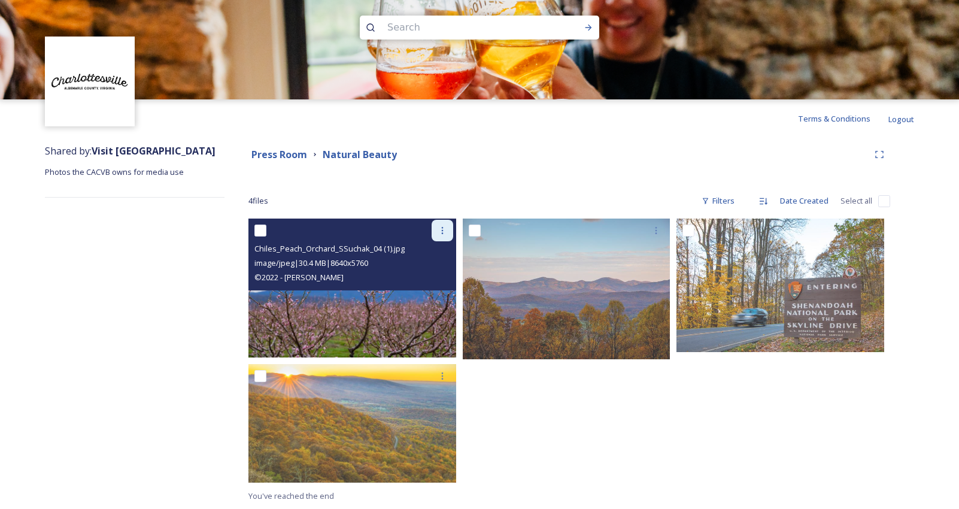
click at [441, 235] on icon at bounding box center [443, 231] width 10 height 10
click at [435, 274] on span "Download" at bounding box center [428, 279] width 37 height 11
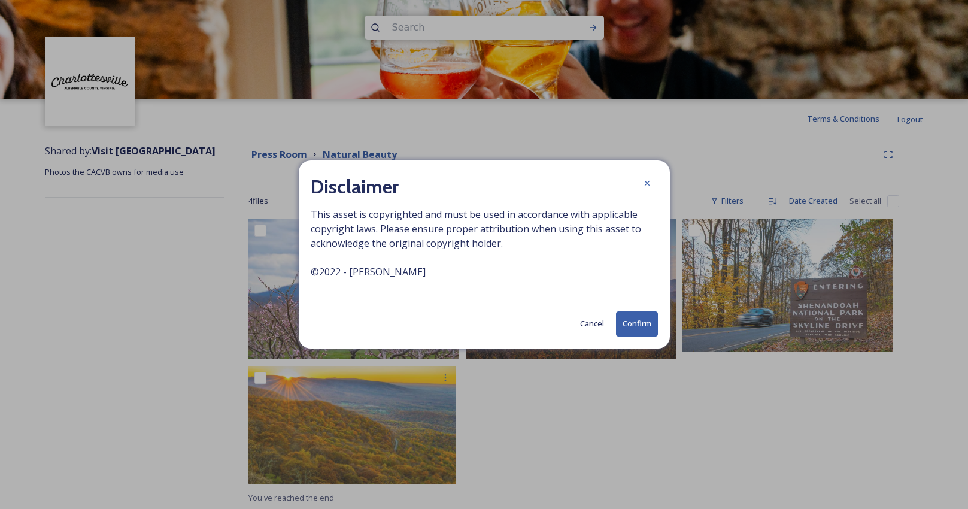
click at [639, 319] on button "Confirm" at bounding box center [637, 323] width 42 height 25
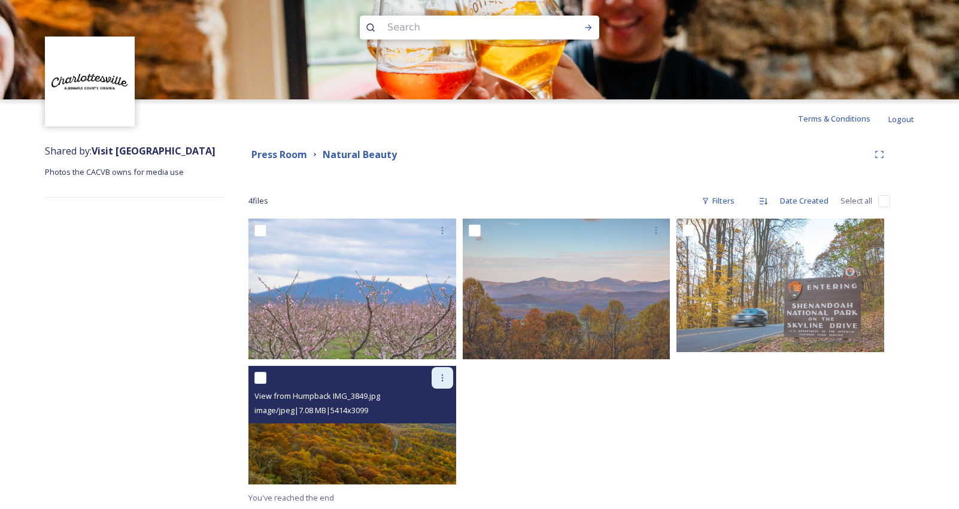
click at [447, 378] on div at bounding box center [443, 378] width 22 height 22
click at [438, 423] on span "Download" at bounding box center [428, 427] width 37 height 11
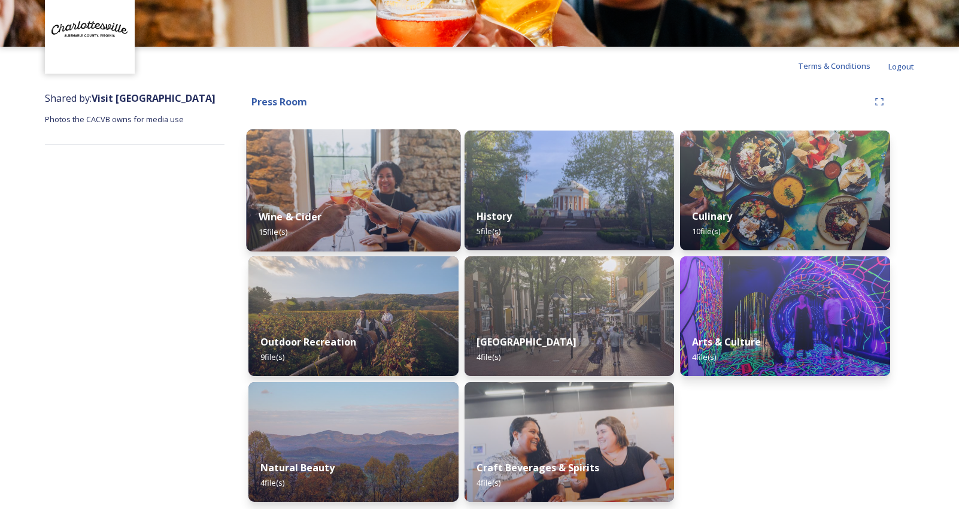
scroll to position [66, 0]
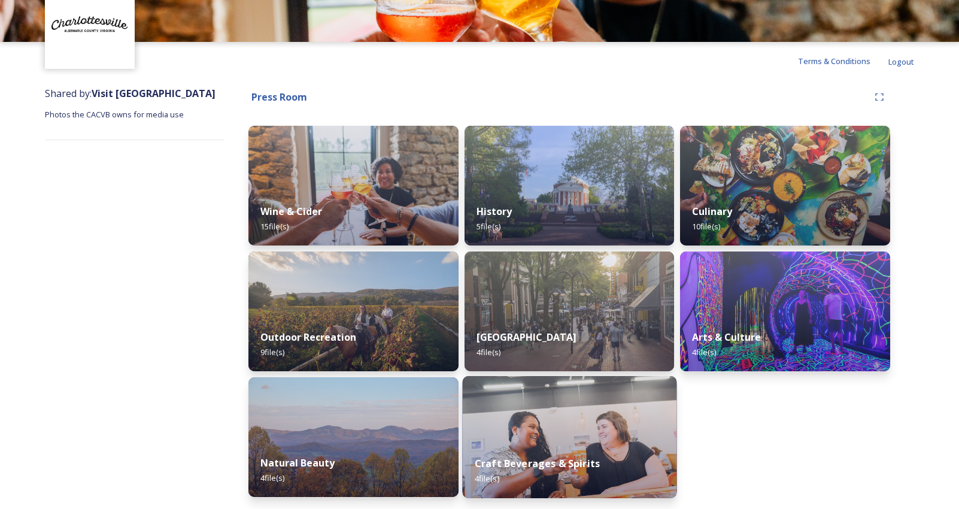
click at [521, 459] on strong "Craft Beverages & Spirits" at bounding box center [537, 463] width 125 height 13
